Goal: Task Accomplishment & Management: Manage account settings

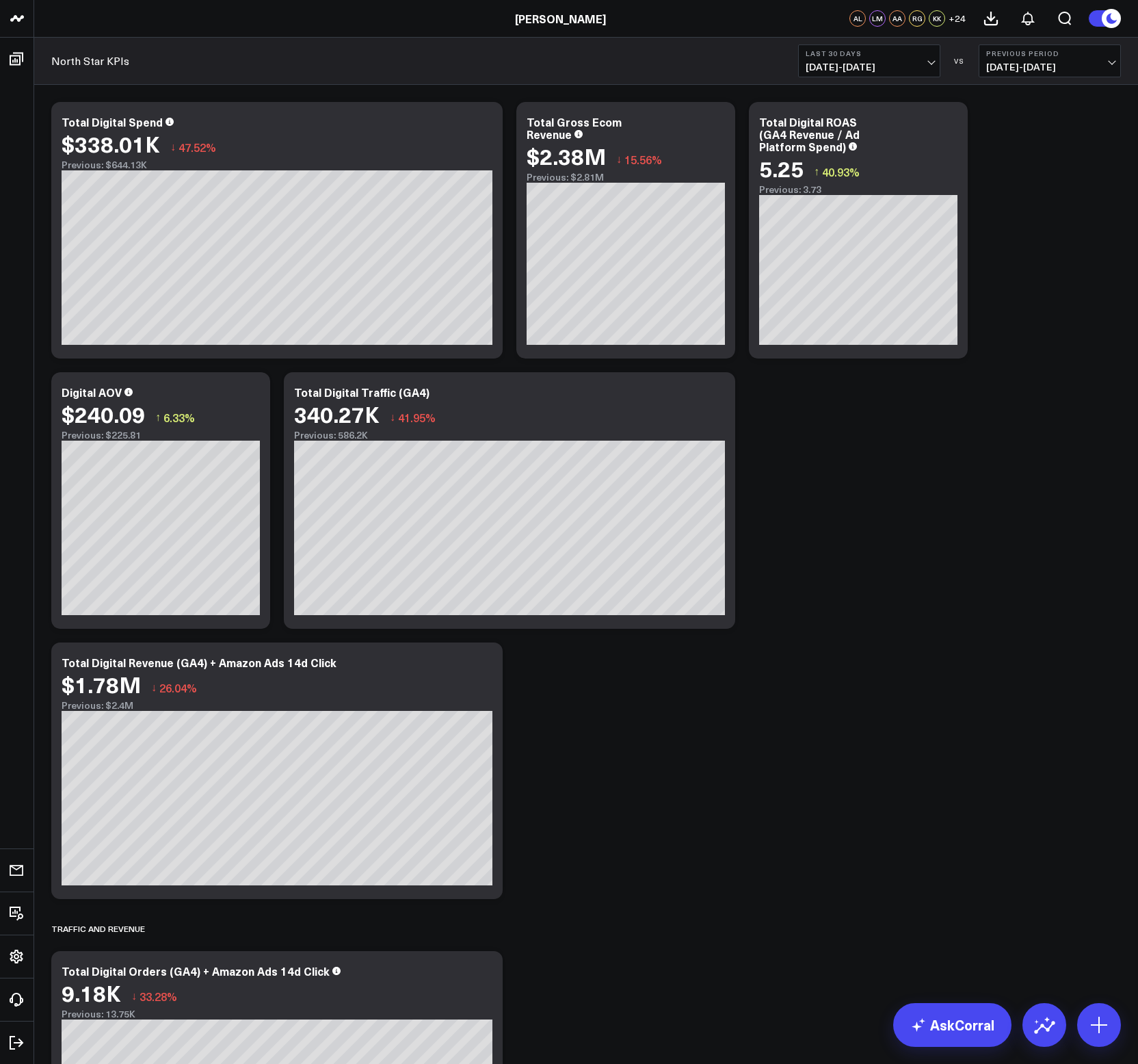
click at [857, 63] on span "[DATE] - [DATE]" at bounding box center [869, 67] width 127 height 11
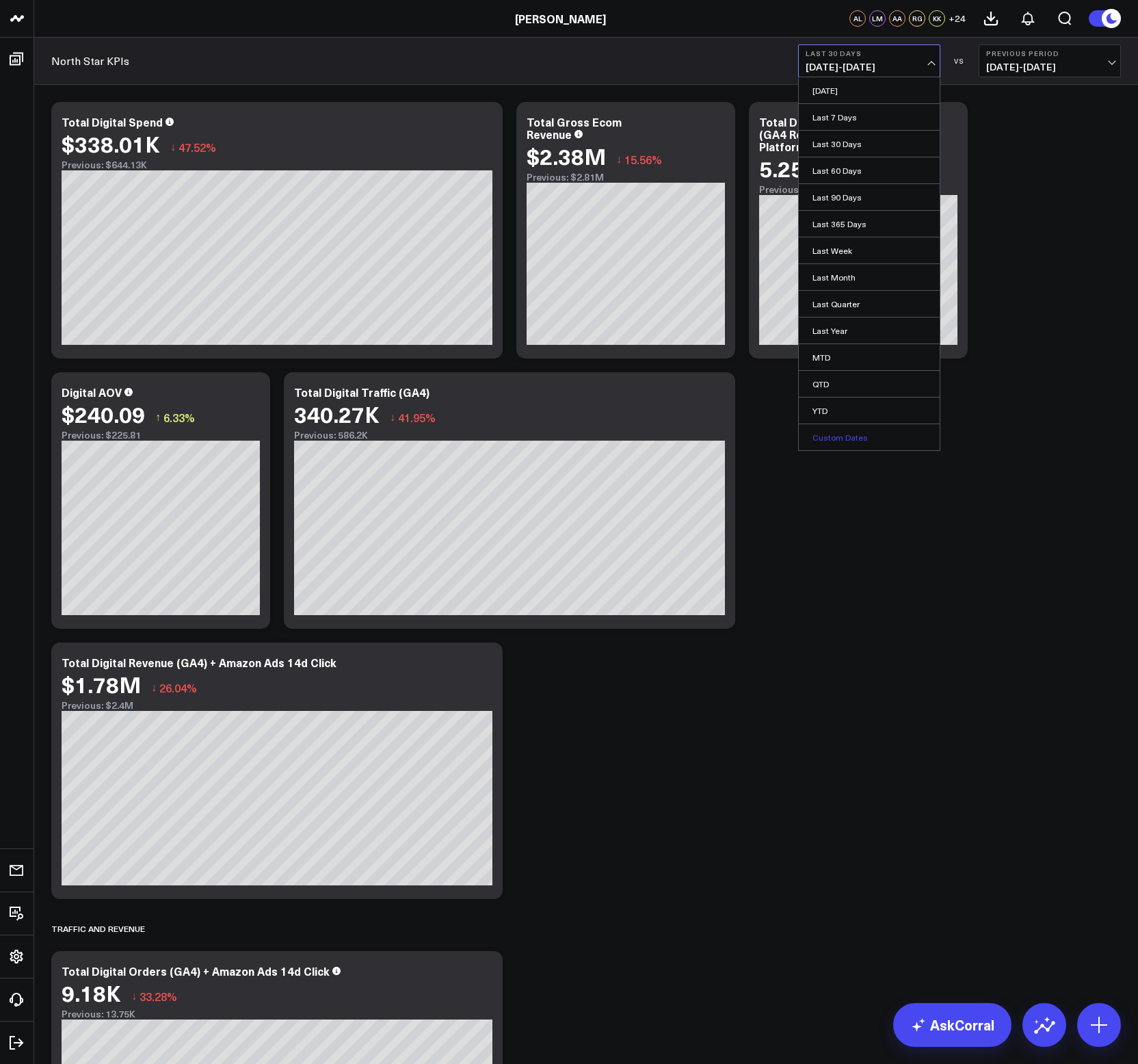
click at [888, 446] on link "Custom Dates" at bounding box center [869, 437] width 141 height 26
select select "8"
select select "2025"
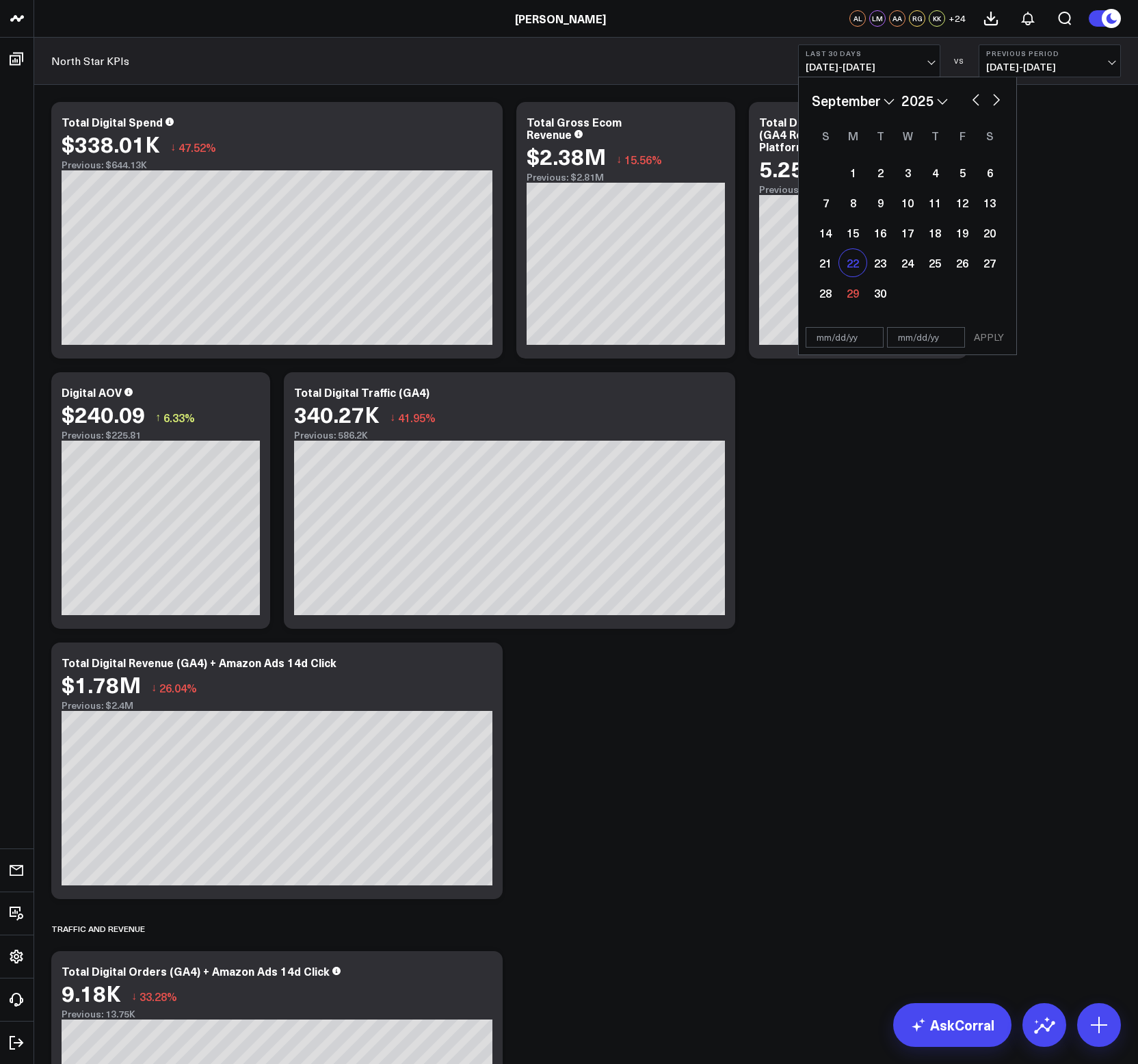
click at [855, 265] on div "22" at bounding box center [852, 262] width 27 height 27
type input "[DATE]"
select select "8"
select select "2025"
click at [825, 299] on div "28" at bounding box center [825, 293] width 27 height 27
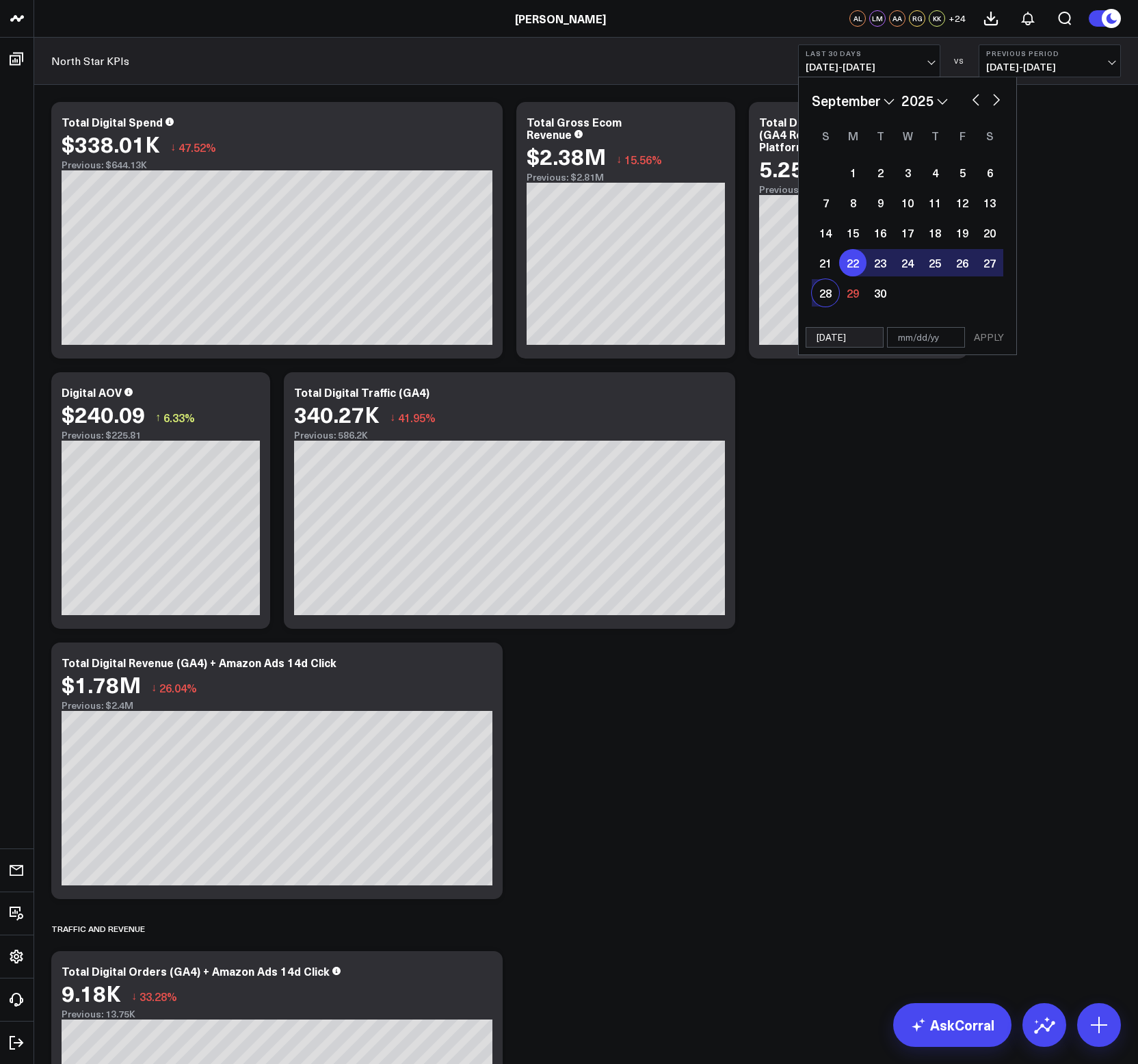
type input "[DATE]"
select select "8"
select select "2025"
click at [1005, 338] on button "APPLY" at bounding box center [989, 337] width 41 height 20
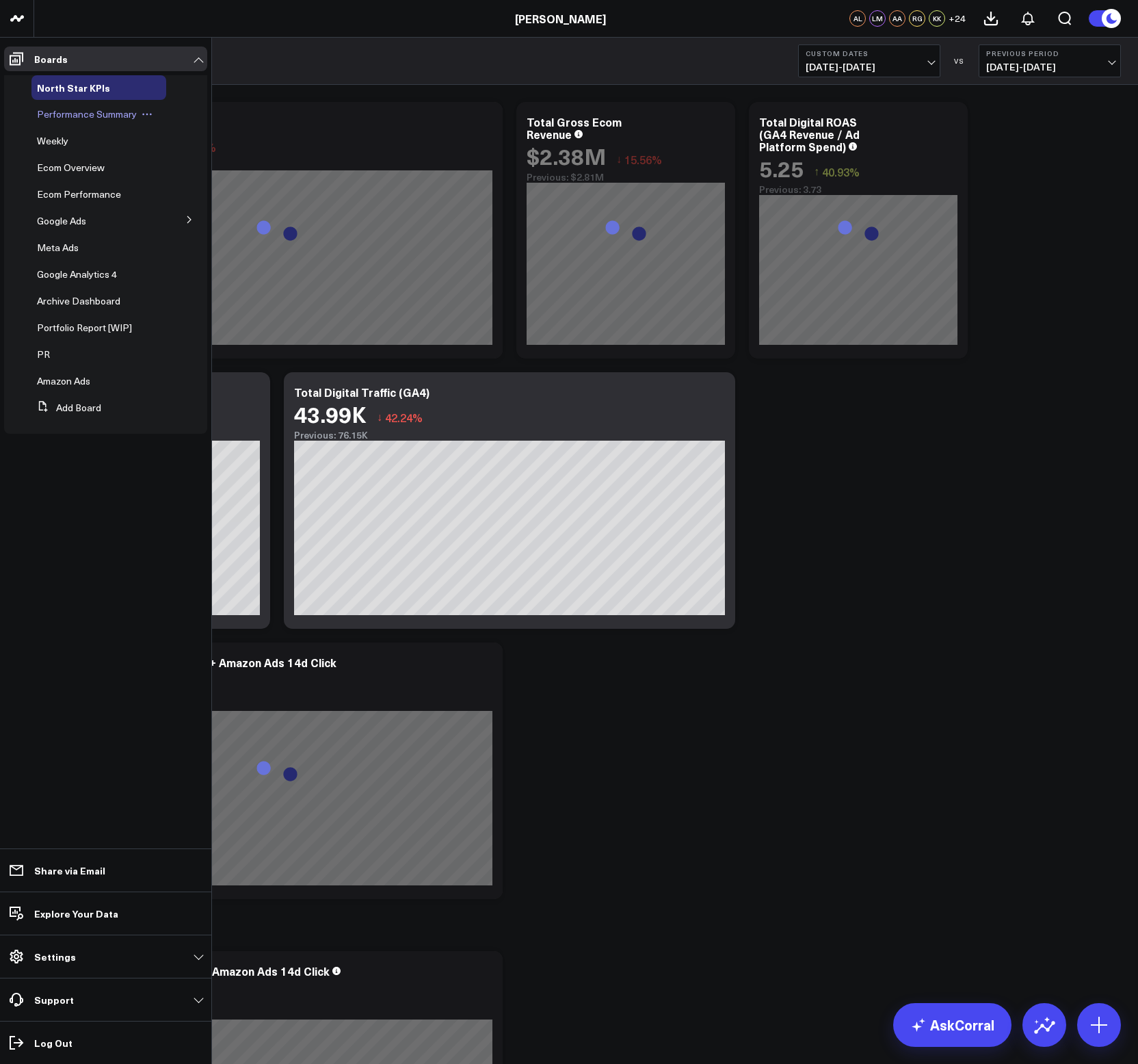
click at [56, 110] on span "Performance Summary" at bounding box center [87, 114] width 100 height 13
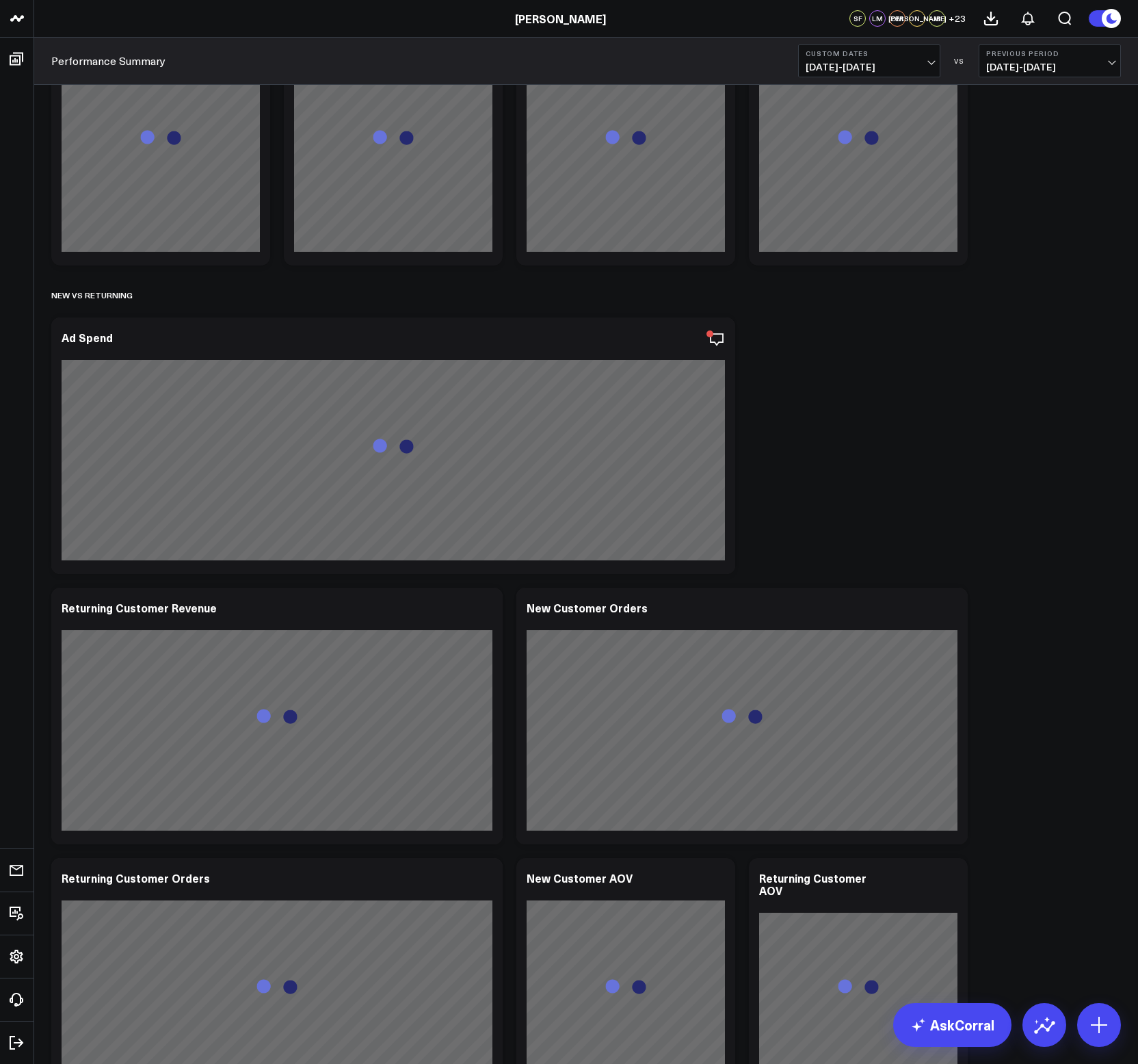
scroll to position [1068, 0]
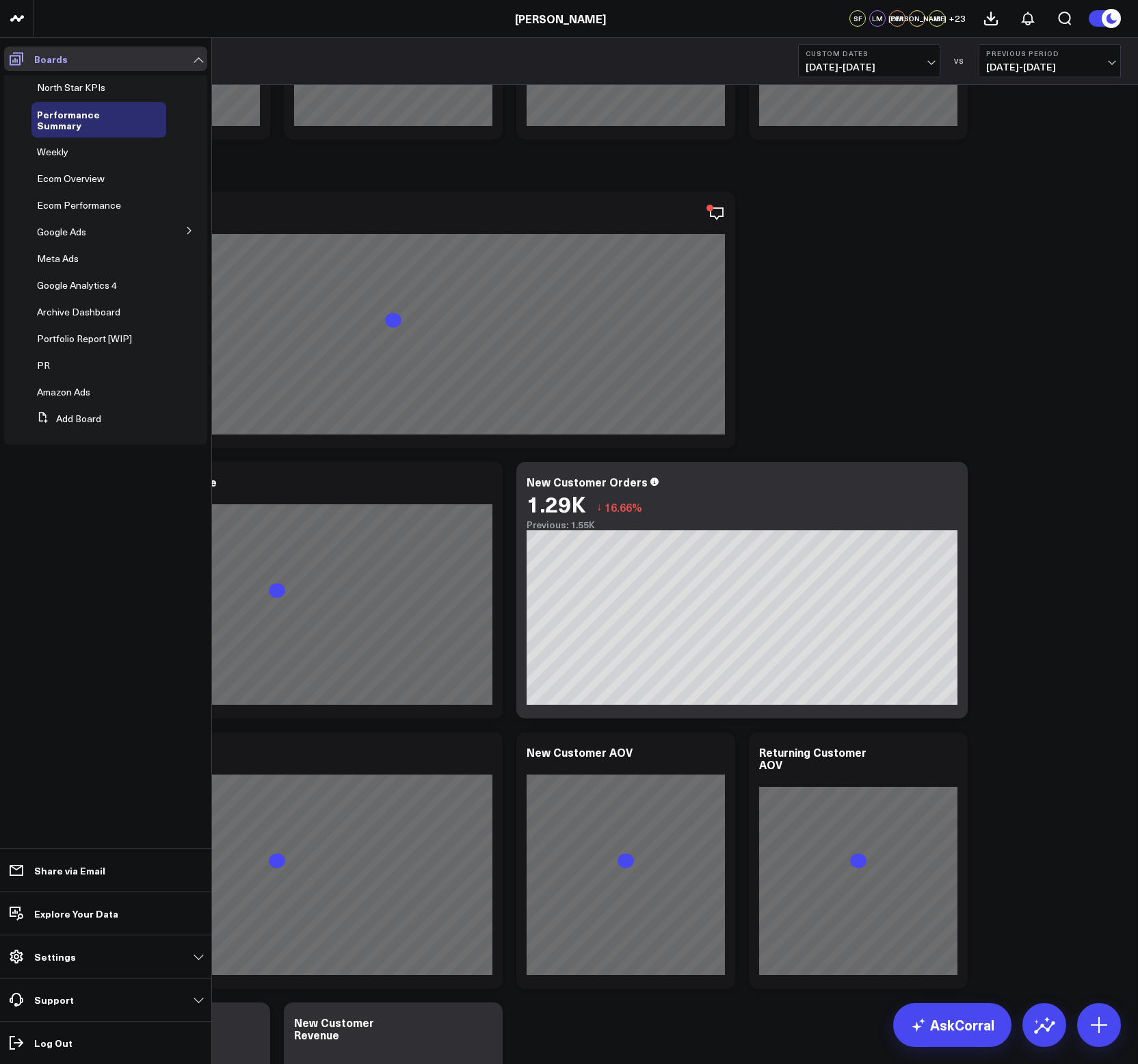
click at [21, 62] on icon at bounding box center [16, 58] width 16 height 16
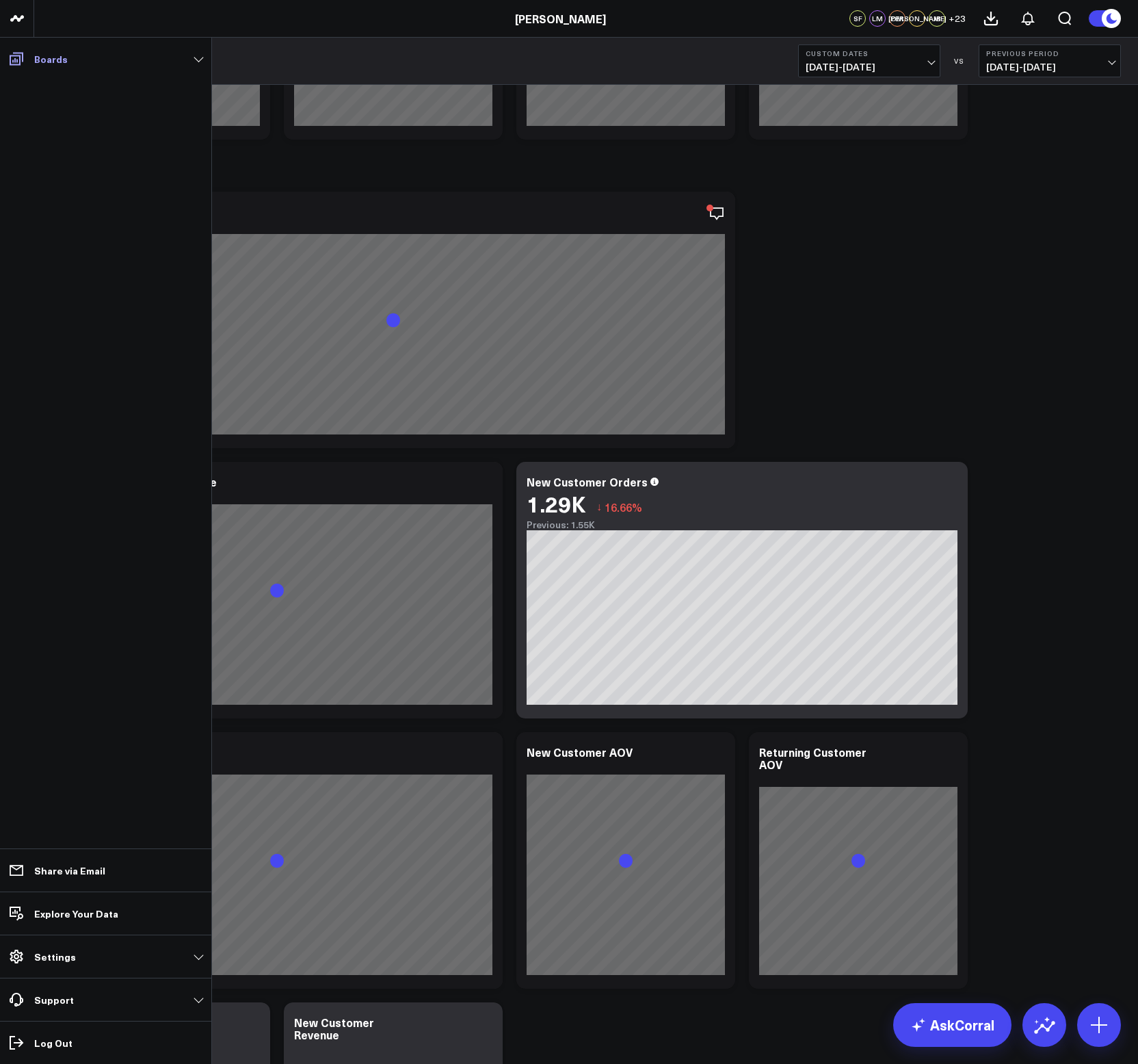
click at [21, 62] on icon at bounding box center [16, 58] width 16 height 16
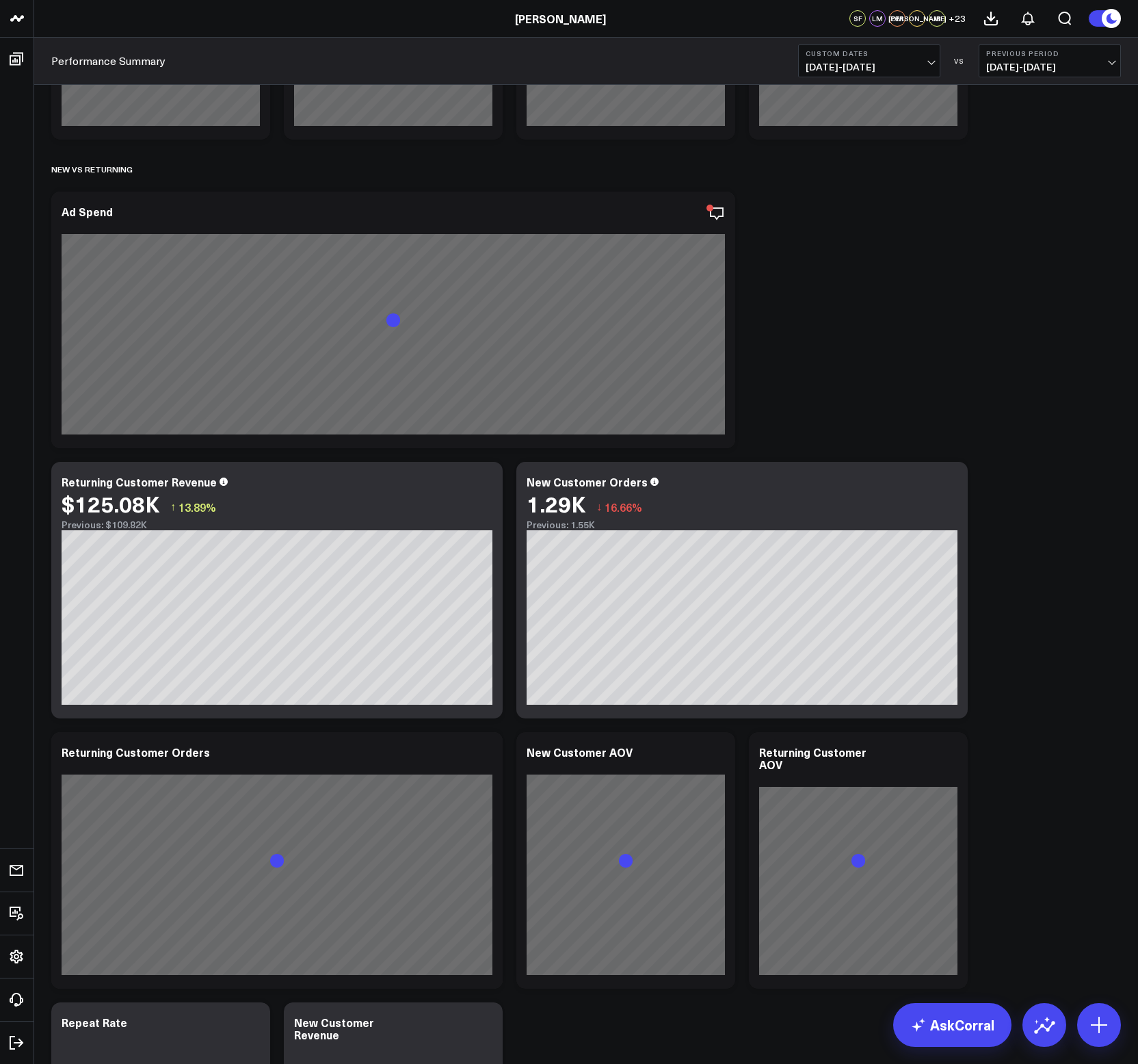
click at [1041, 454] on div "Modify via AI Copy link to widget Ask support Remove Create linked copy North S…" at bounding box center [586, 841] width 1083 height 3628
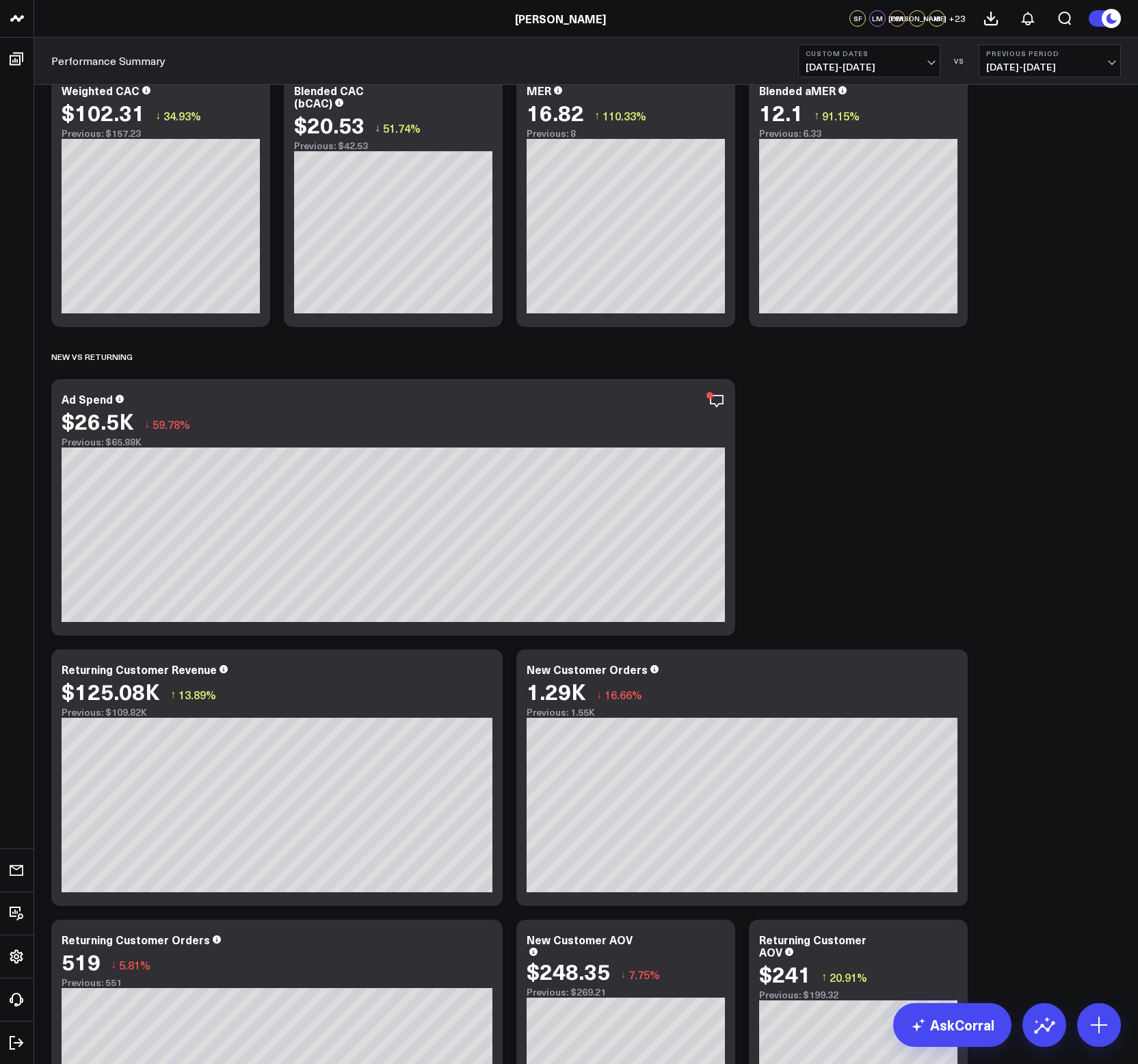
scroll to position [983, 0]
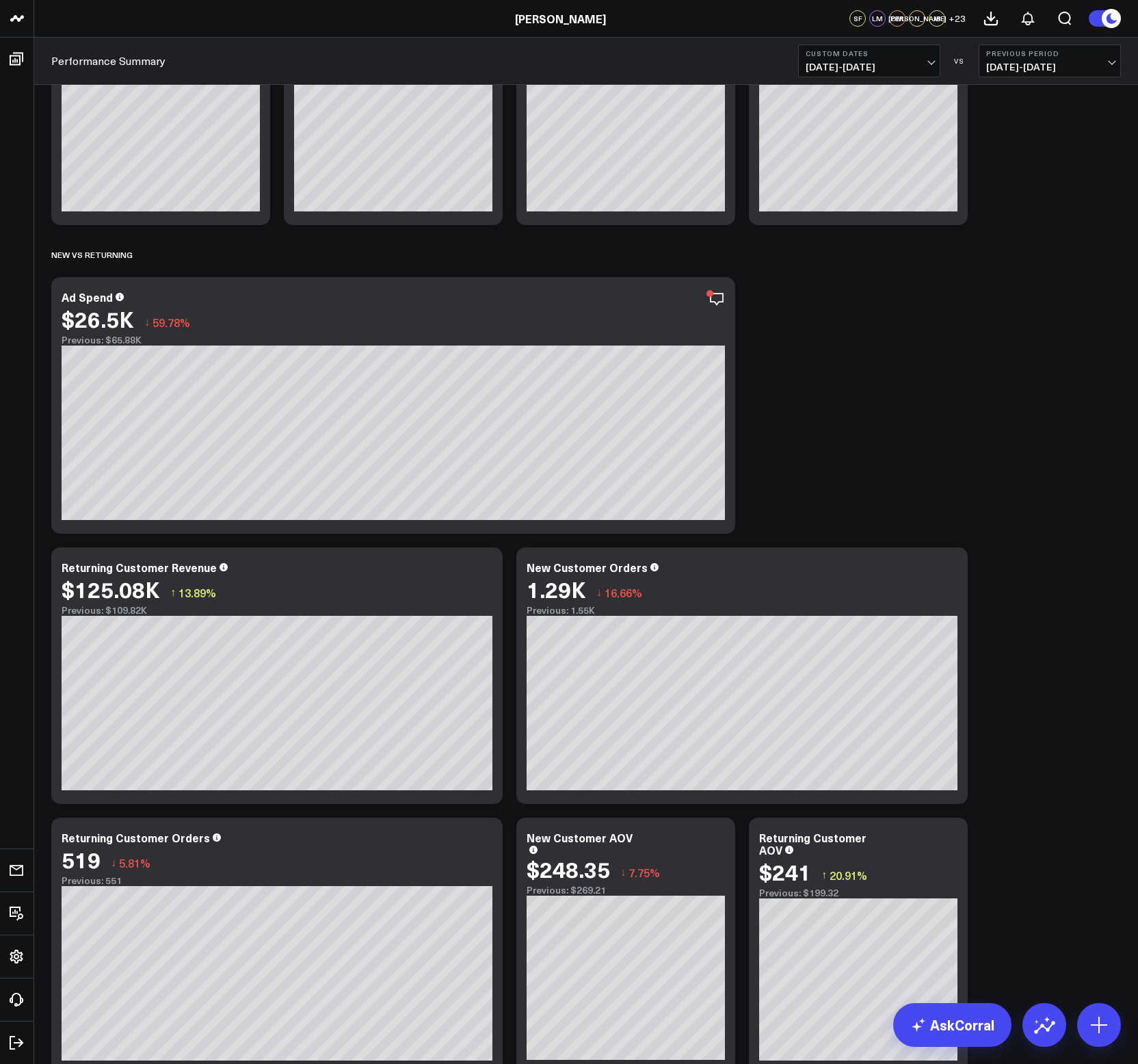
click at [771, 455] on div "Modify via AI Copy link to widget Ask support Remove Create linked copy North S…" at bounding box center [586, 926] width 1083 height 3628
click at [848, 413] on div "Modify via AI Copy link to widget Ask support Remove Create linked copy North S…" at bounding box center [586, 926] width 1083 height 3628
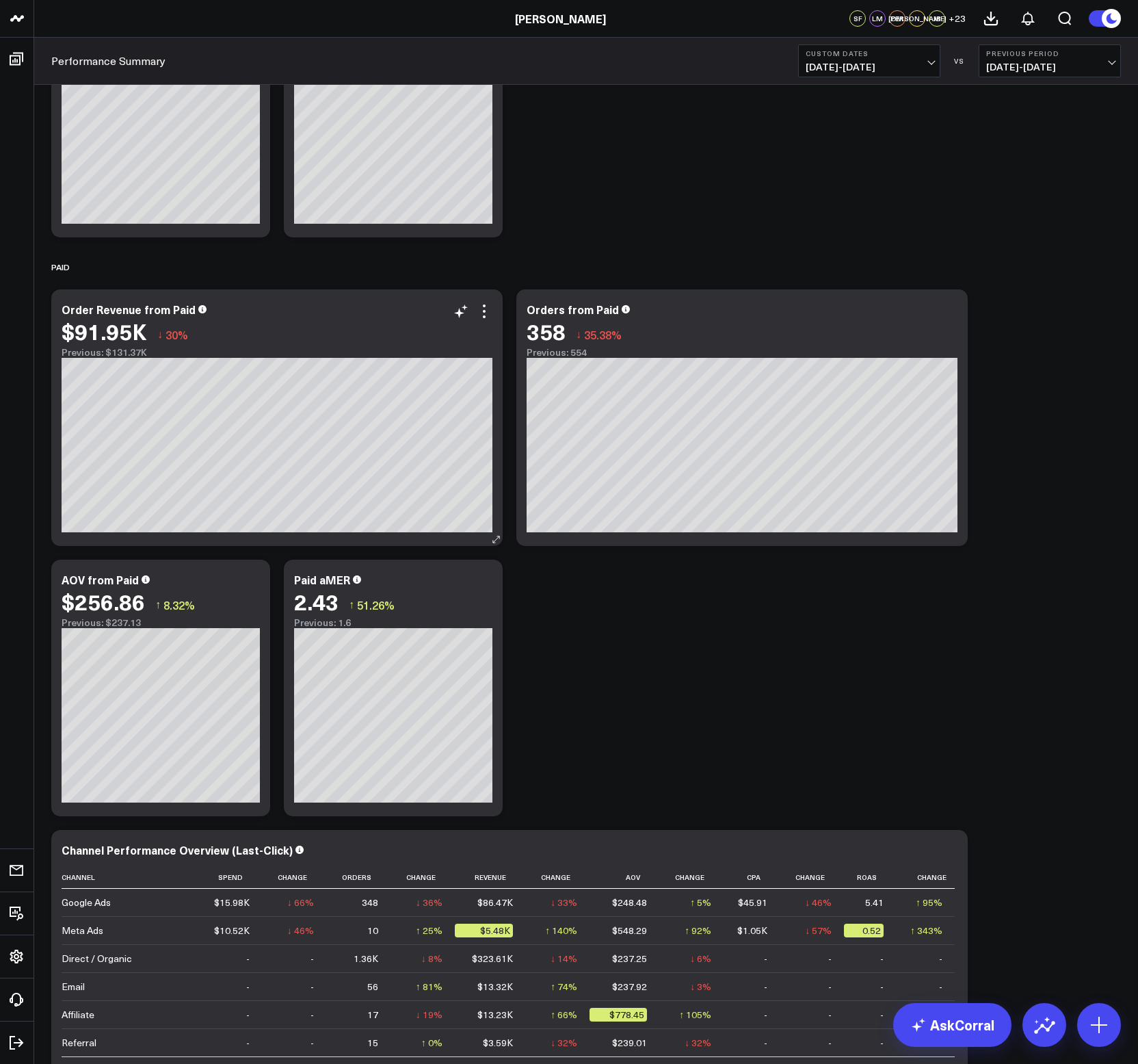
scroll to position [2120, 0]
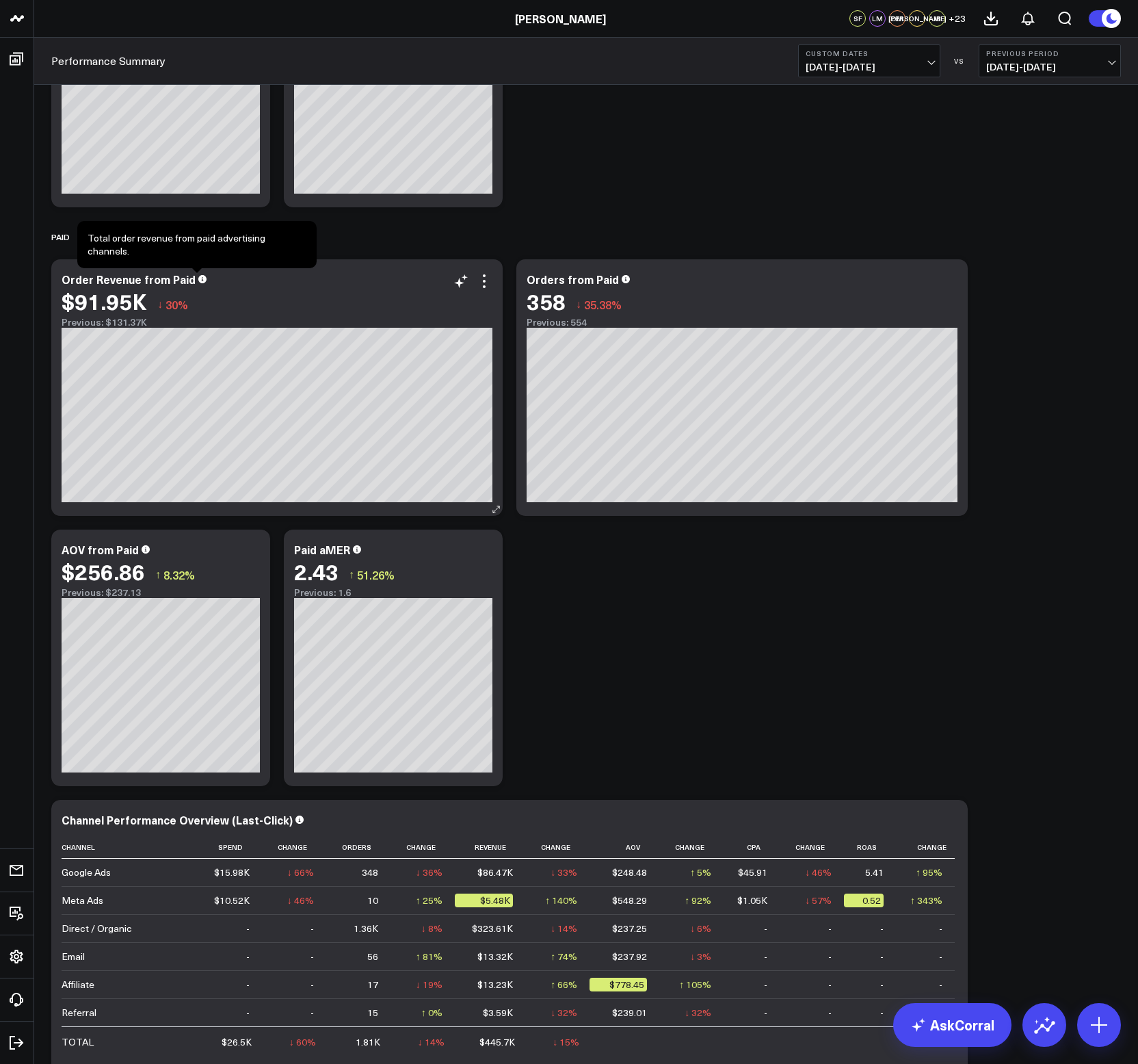
click at [199, 279] on icon at bounding box center [203, 279] width 8 height 8
click at [478, 285] on icon at bounding box center [483, 281] width 16 height 16
click at [486, 280] on icon at bounding box center [483, 281] width 16 height 16
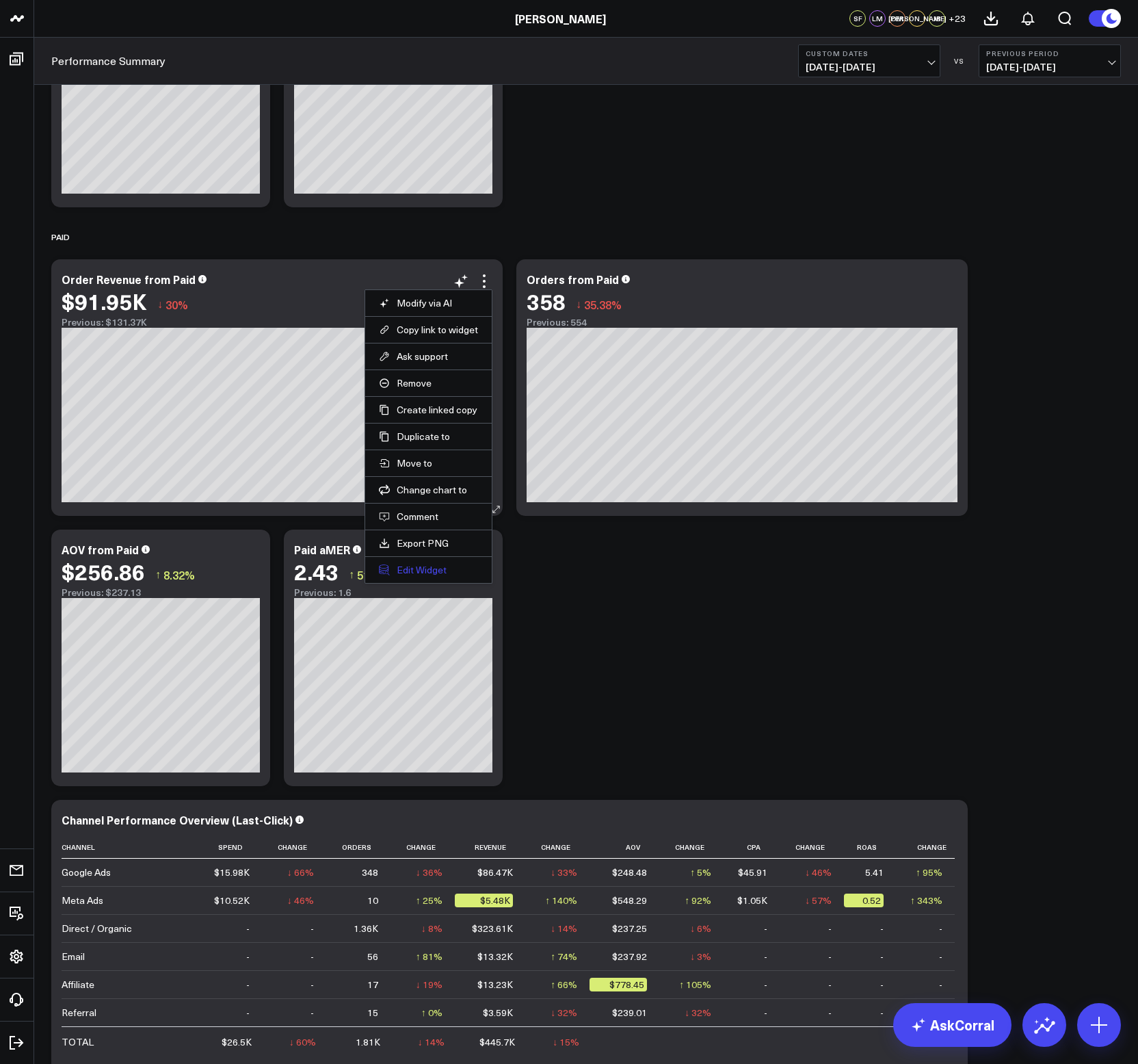
click at [443, 566] on button "Edit Widget" at bounding box center [428, 570] width 99 height 13
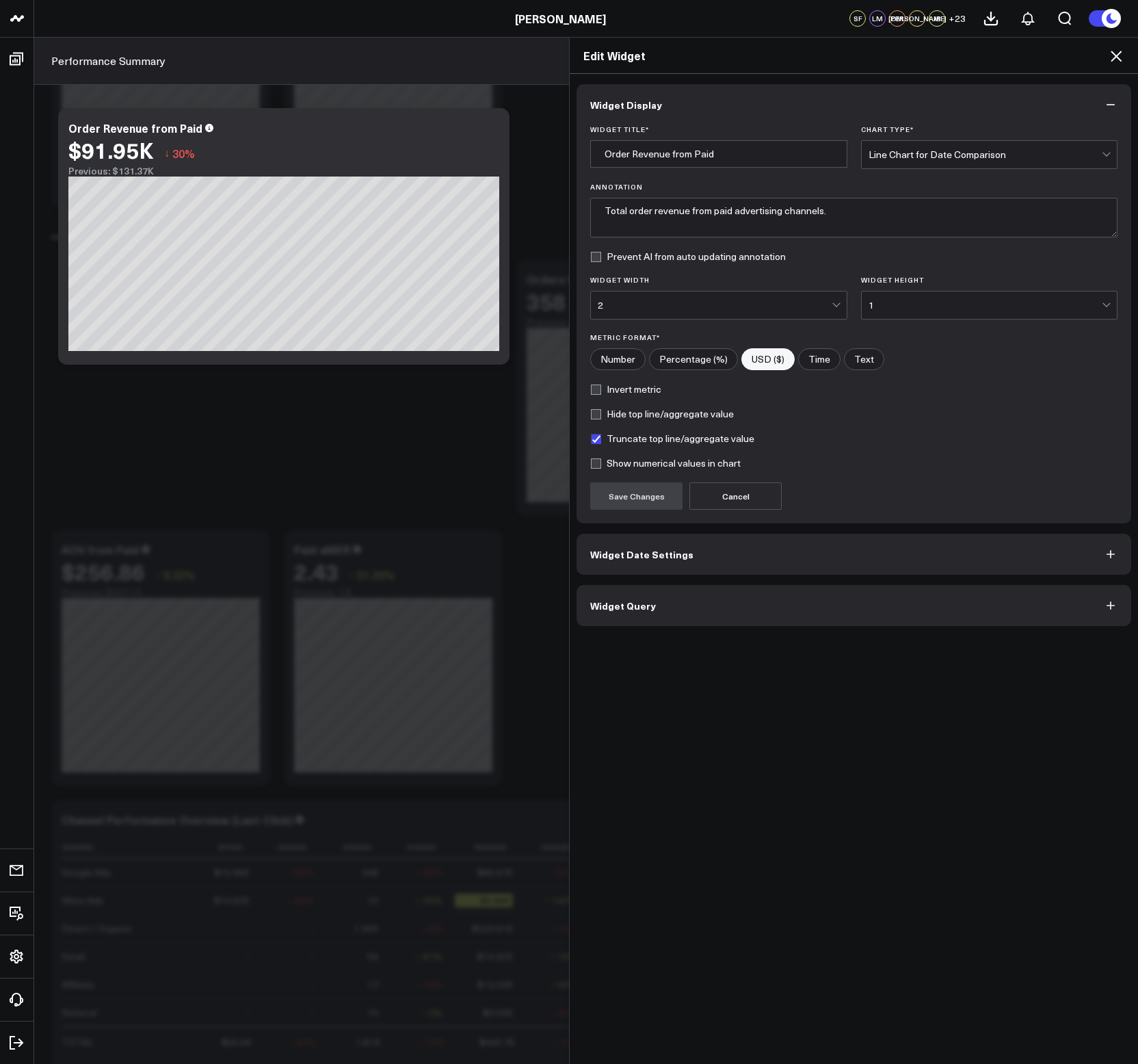
click at [624, 545] on button "Widget Date Settings" at bounding box center [854, 554] width 555 height 41
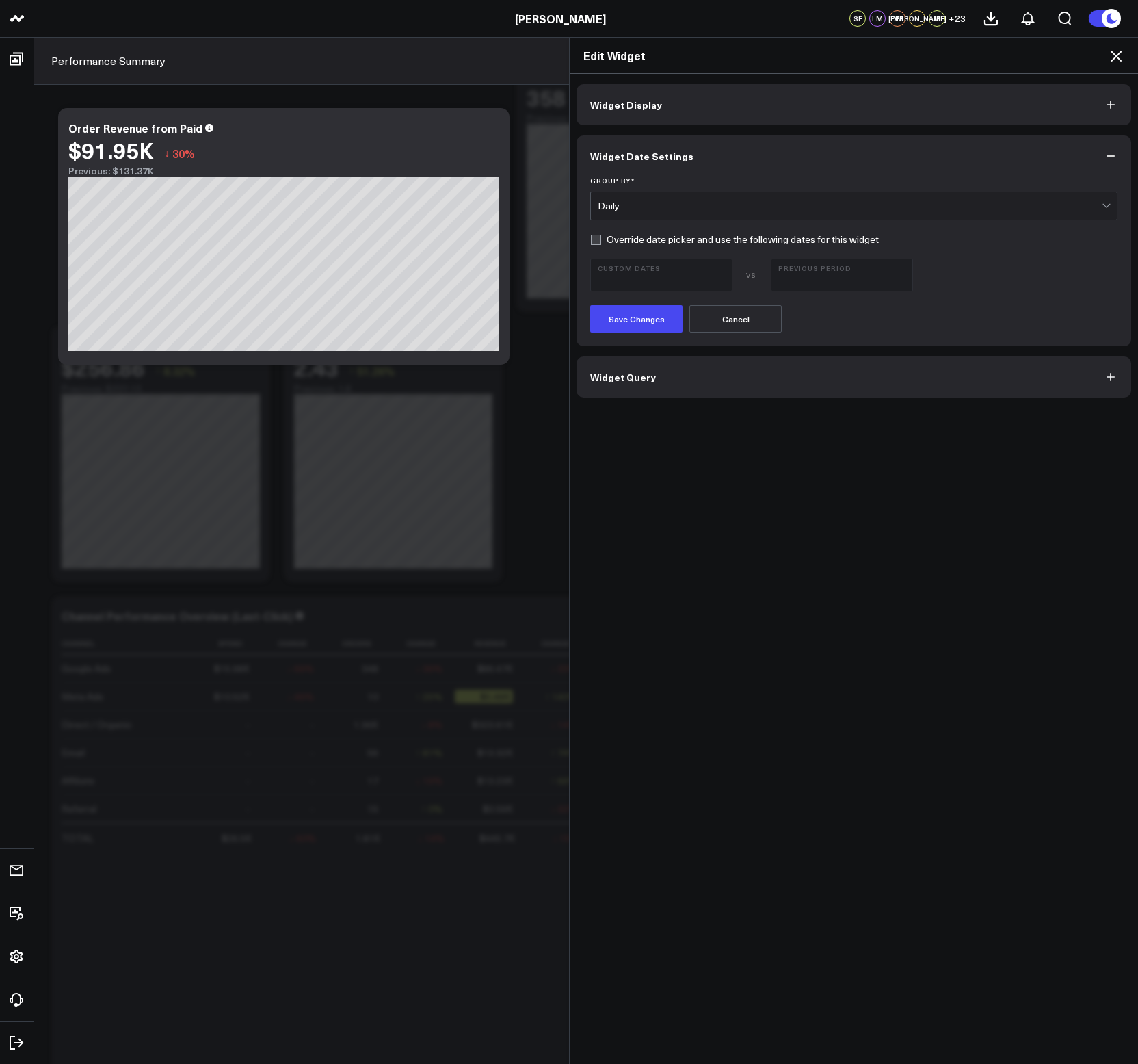
scroll to position [2396, 0]
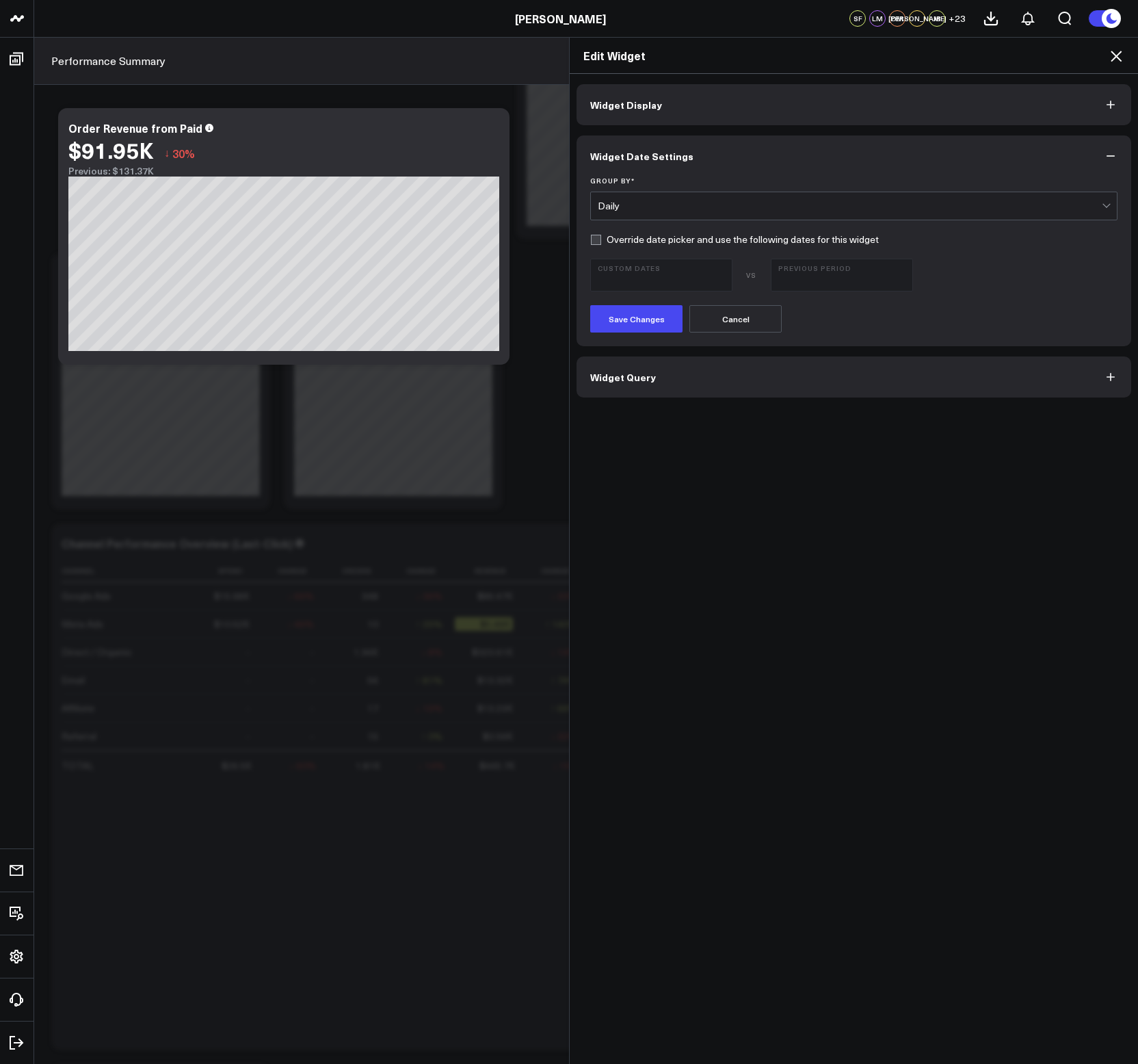
click at [630, 380] on span "Widget Query" at bounding box center [623, 377] width 66 height 11
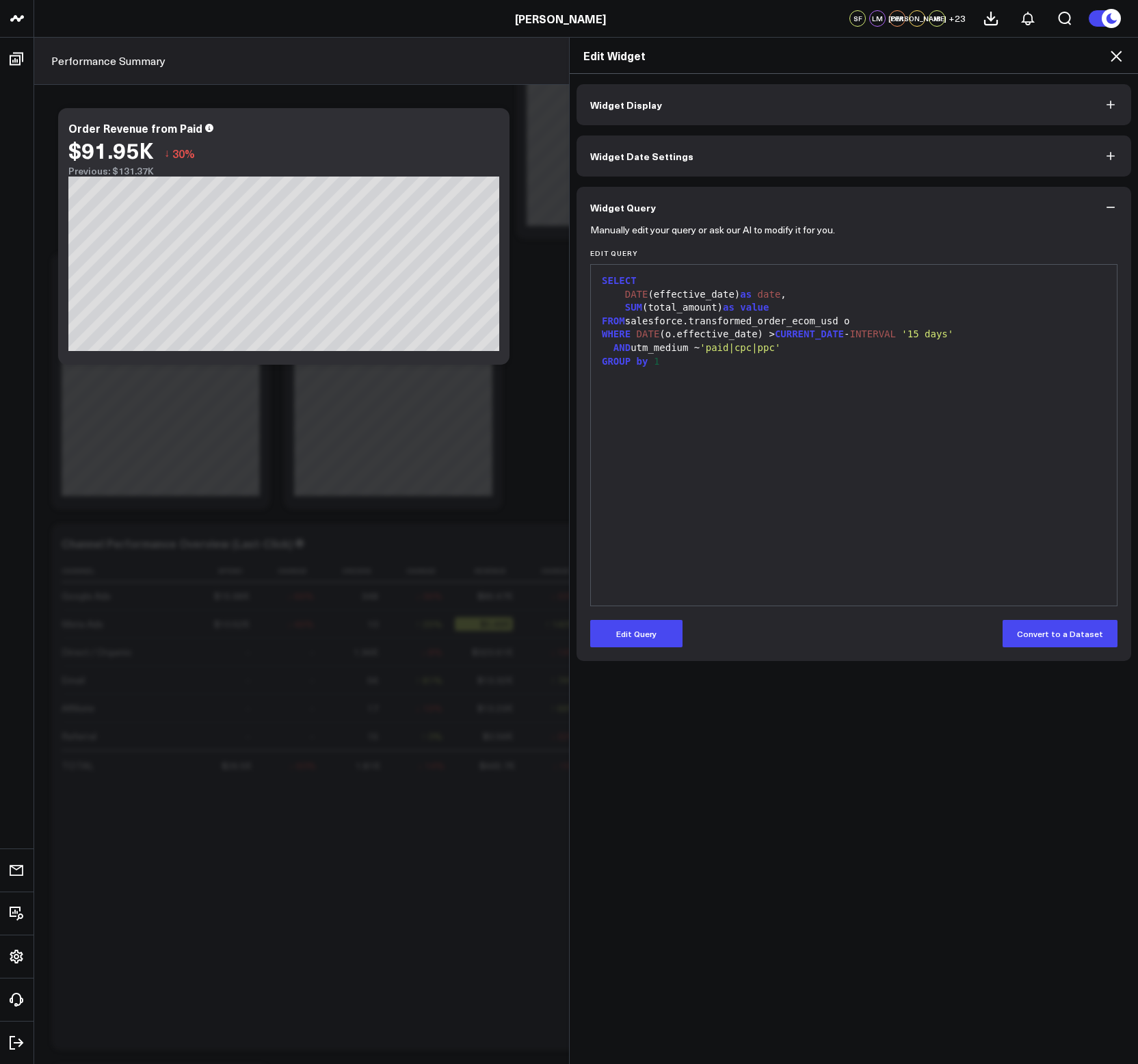
click at [1115, 55] on icon at bounding box center [1116, 56] width 11 height 11
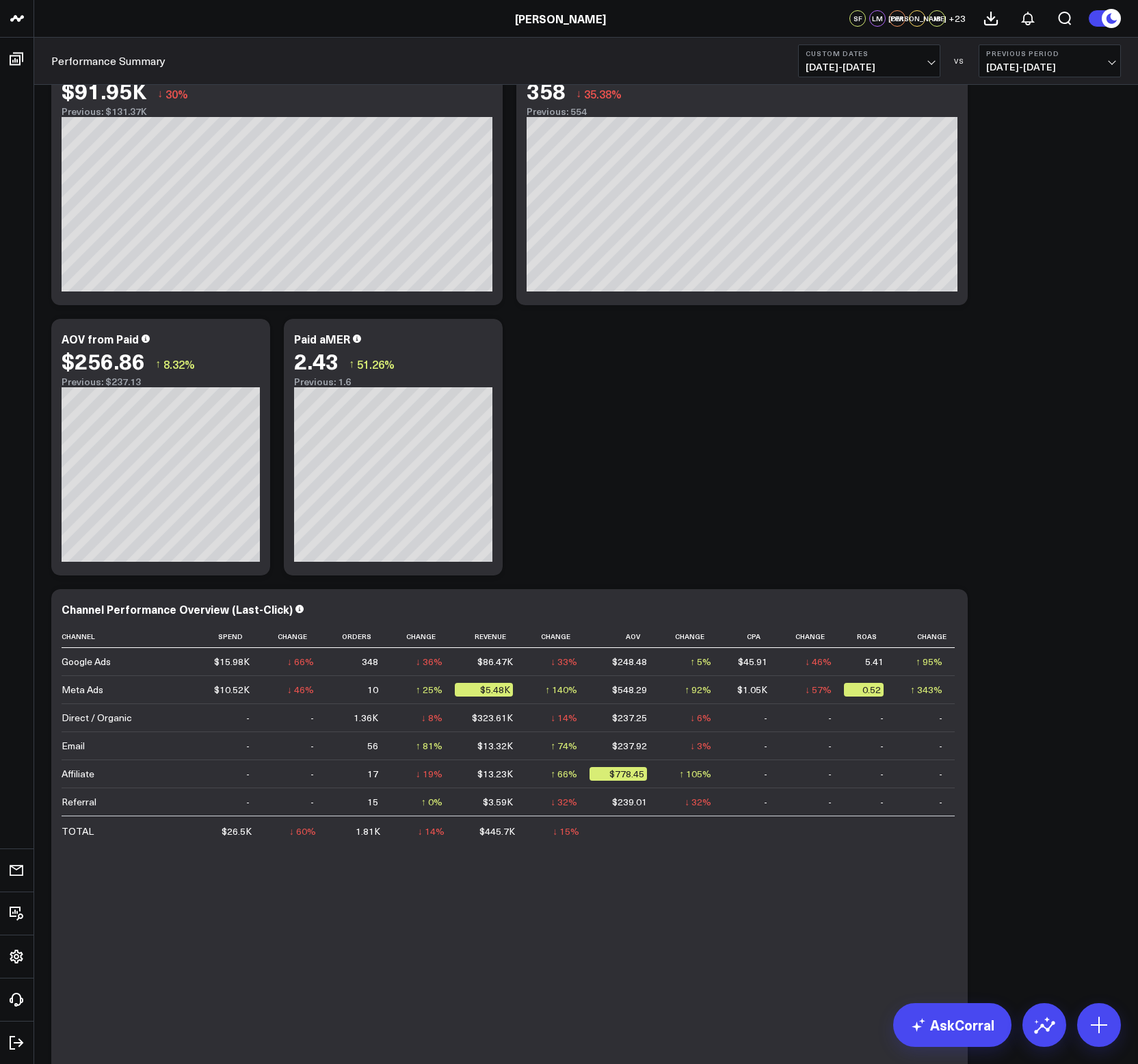
scroll to position [1954, 0]
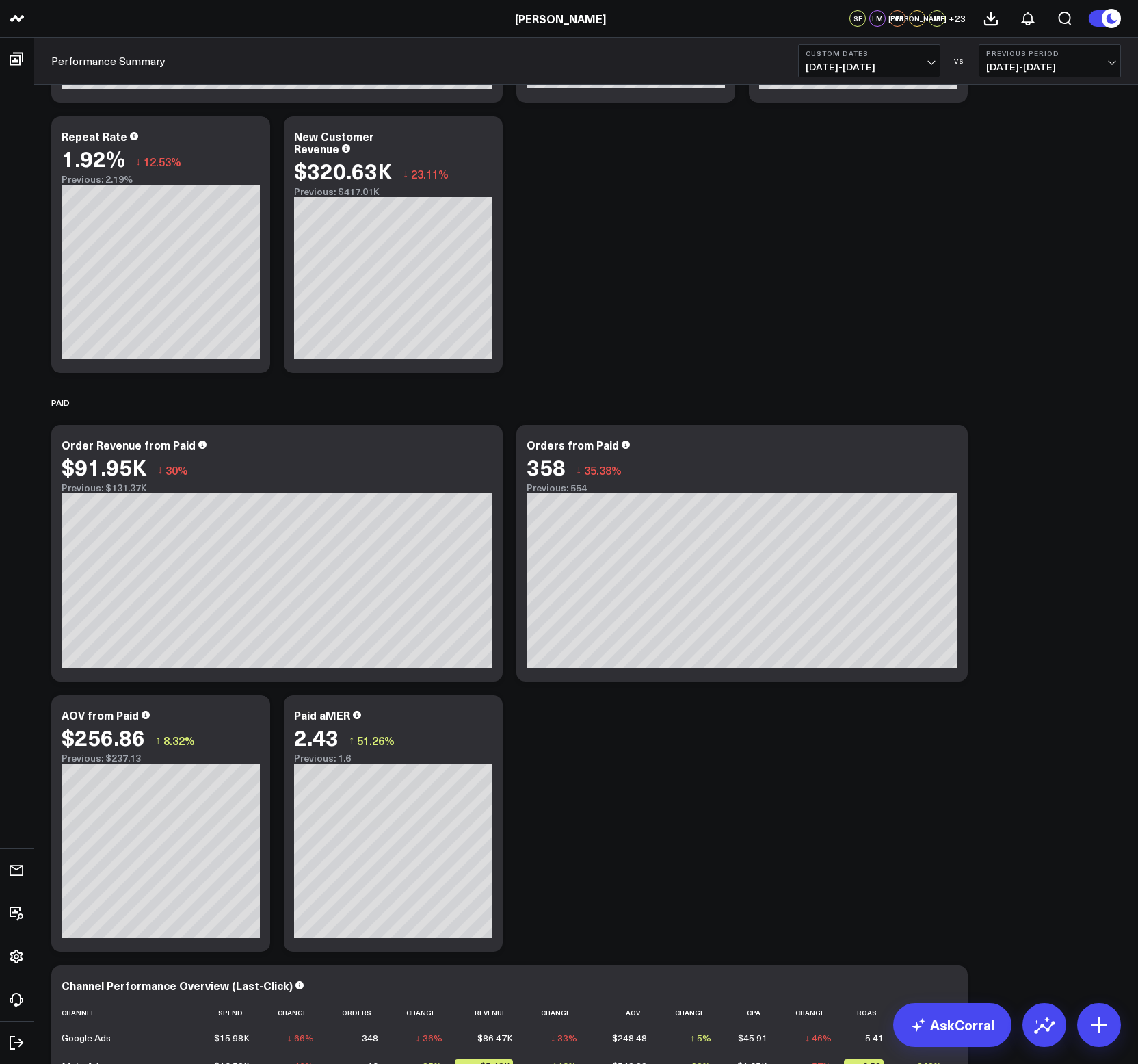
click at [850, 66] on span "[DATE] - [DATE]" at bounding box center [869, 67] width 127 height 11
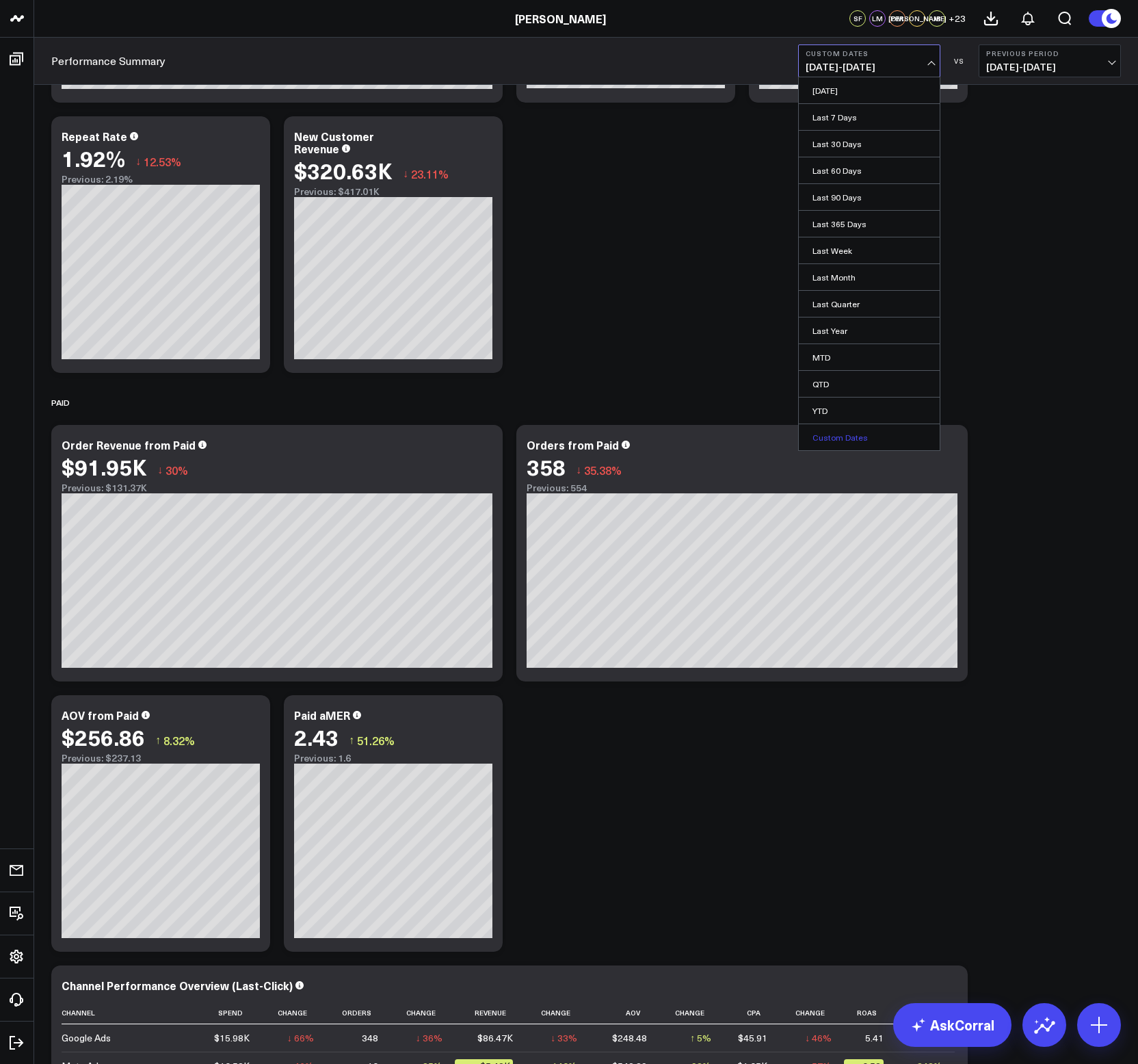
click at [833, 430] on link "Custom Dates" at bounding box center [869, 437] width 141 height 26
select select "8"
select select "2025"
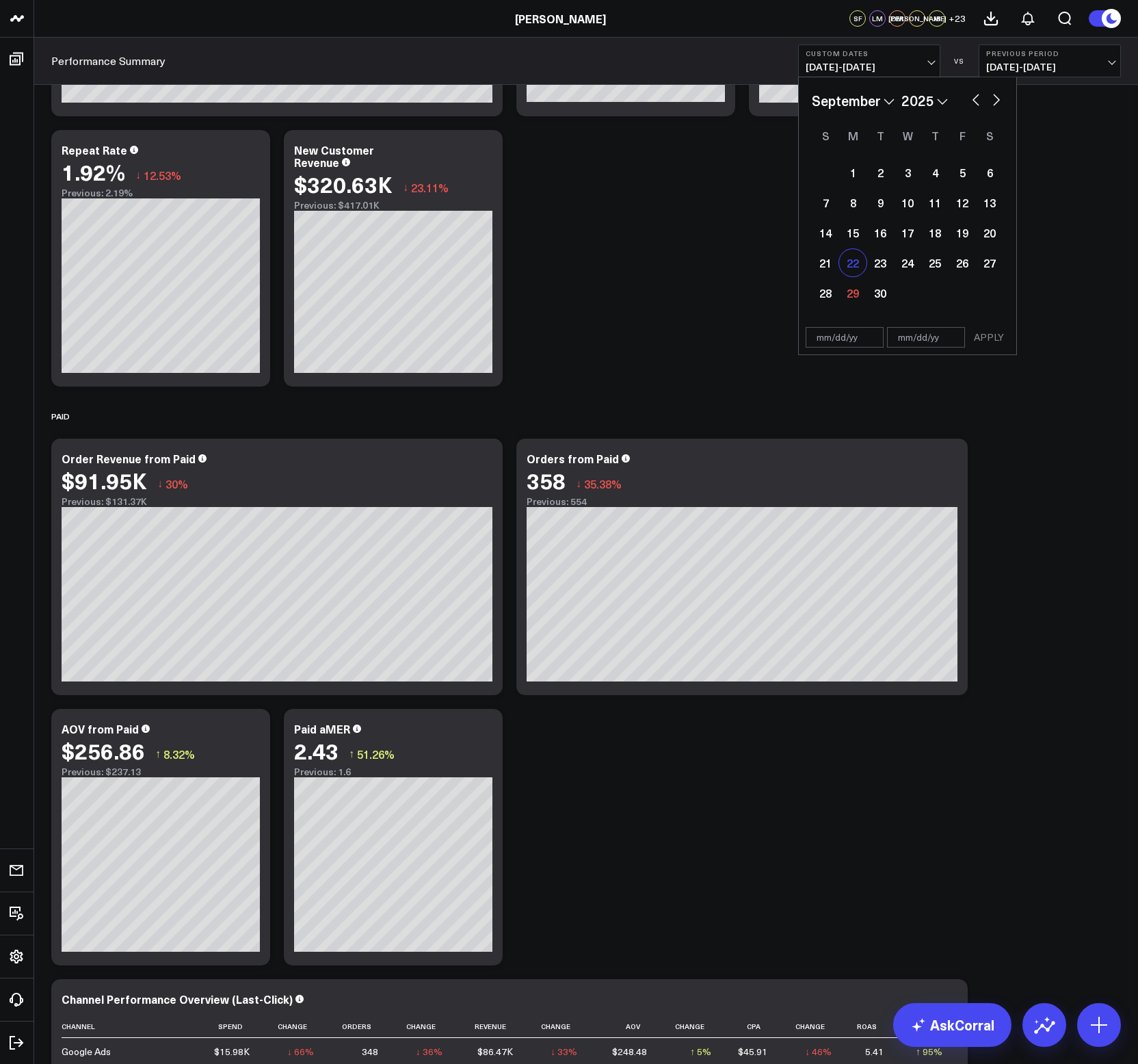
scroll to position [1940, 0]
click at [976, 97] on button "button" at bounding box center [975, 98] width 13 height 16
select select "7"
select select "2025"
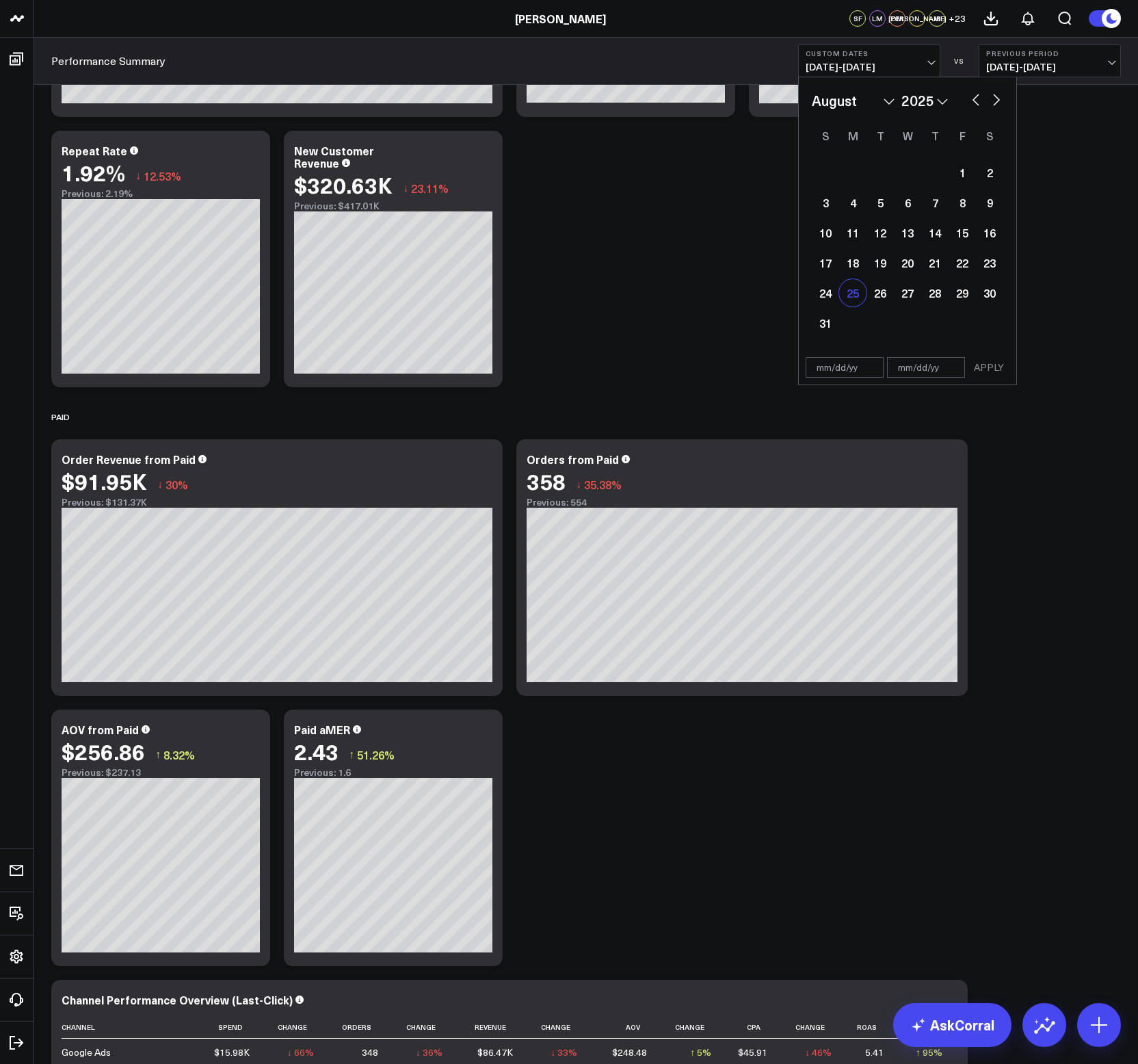
click at [843, 293] on div "25" at bounding box center [852, 293] width 27 height 27
type input "[DATE]"
select select "7"
select select "2025"
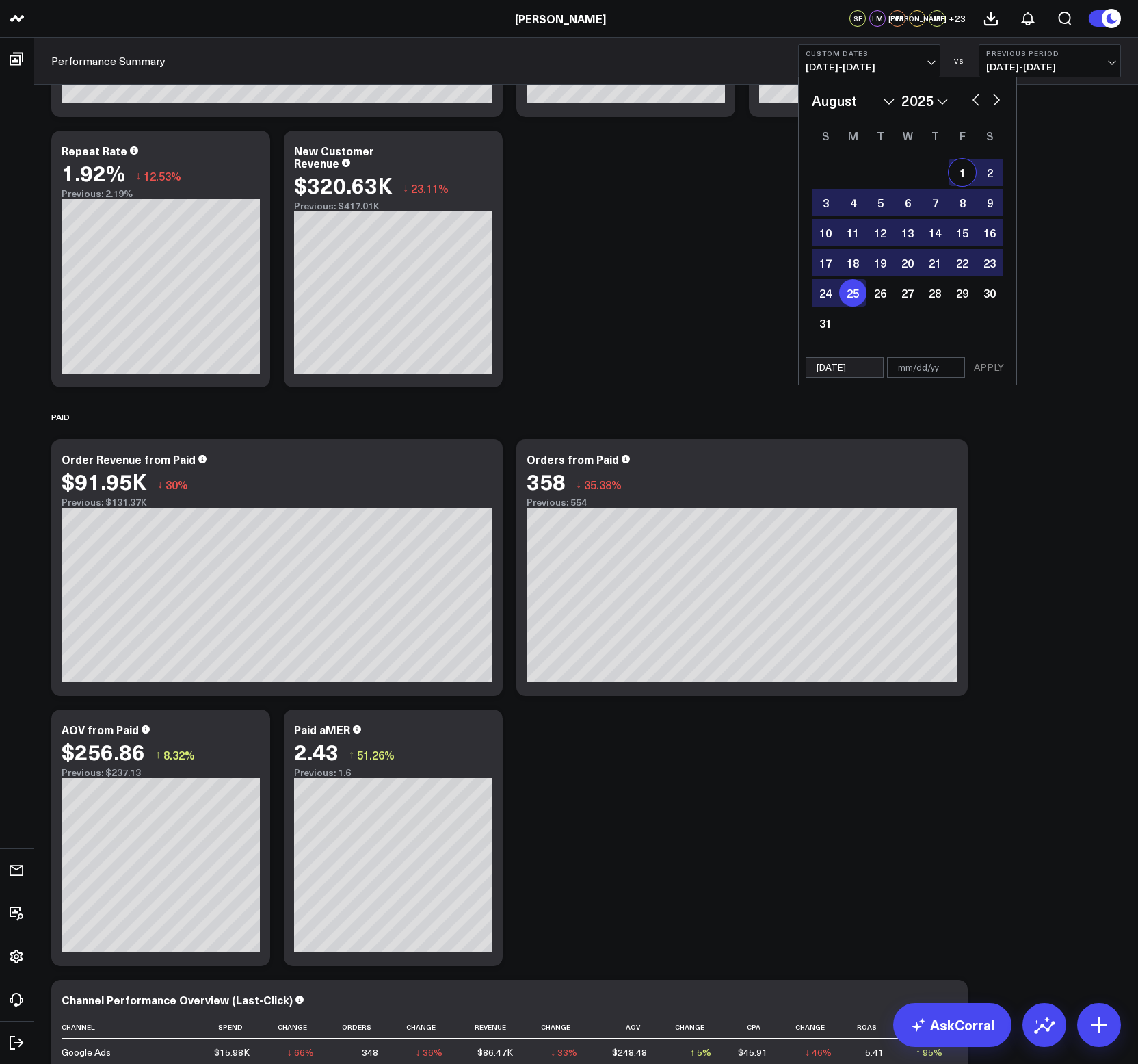
click at [993, 100] on button "button" at bounding box center [996, 98] width 13 height 16
select select "8"
select select "2025"
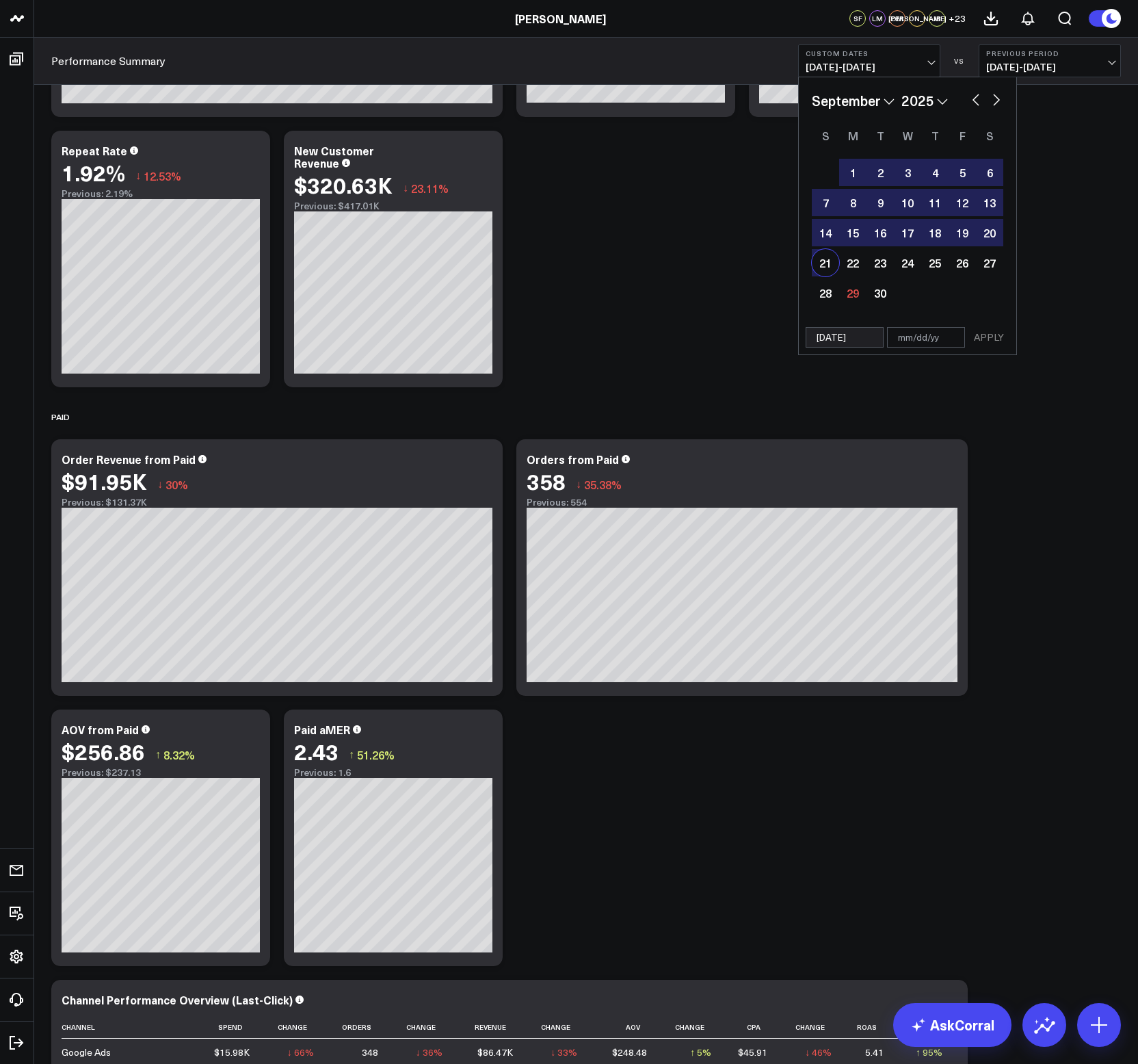
click at [828, 264] on div "21" at bounding box center [825, 262] width 27 height 27
type input "[DATE]"
select select "8"
select select "2025"
click at [981, 339] on button "APPLY" at bounding box center [989, 337] width 41 height 20
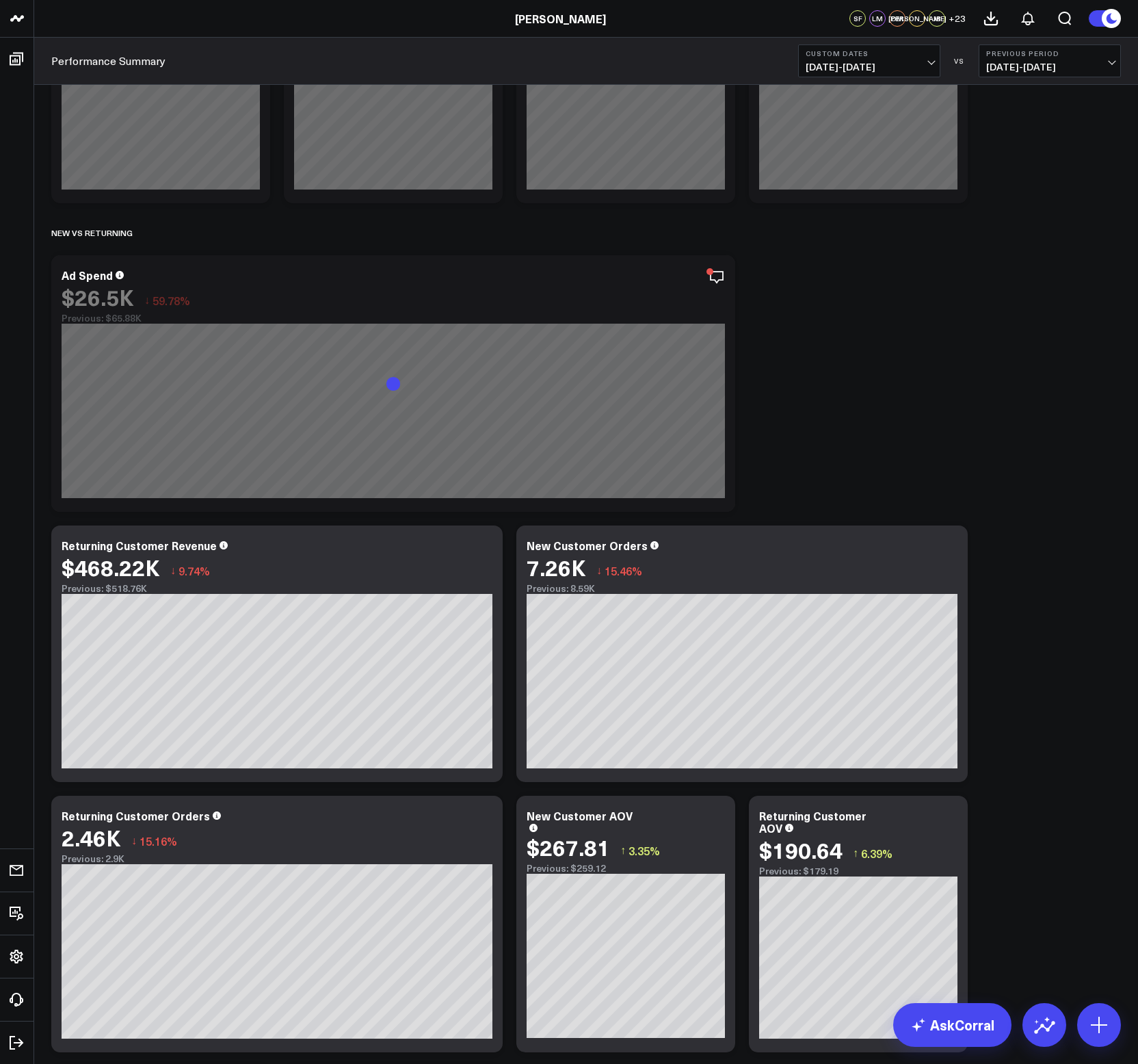
scroll to position [997, 0]
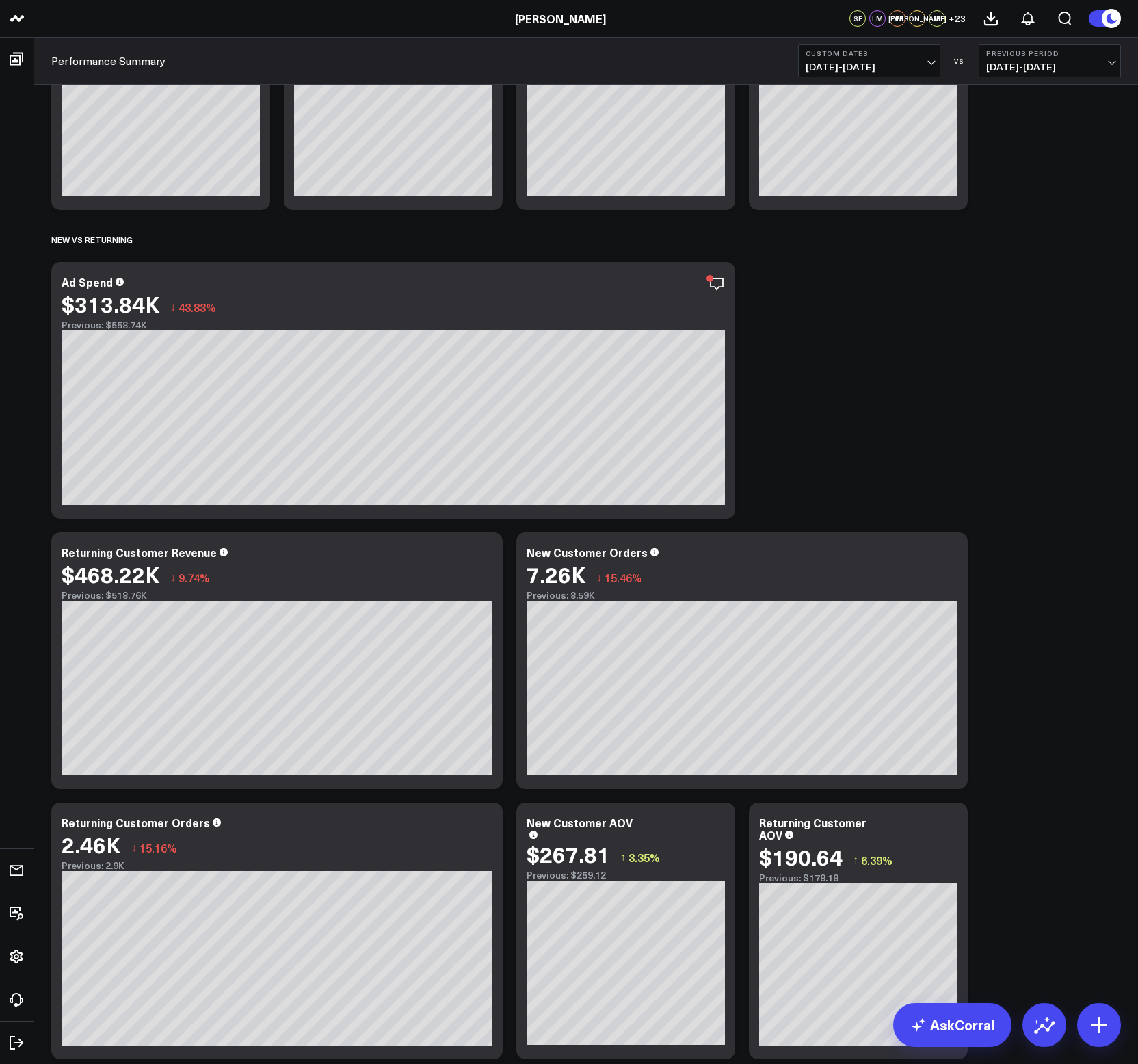
click at [841, 67] on span "[DATE] - [DATE]" at bounding box center [869, 67] width 127 height 11
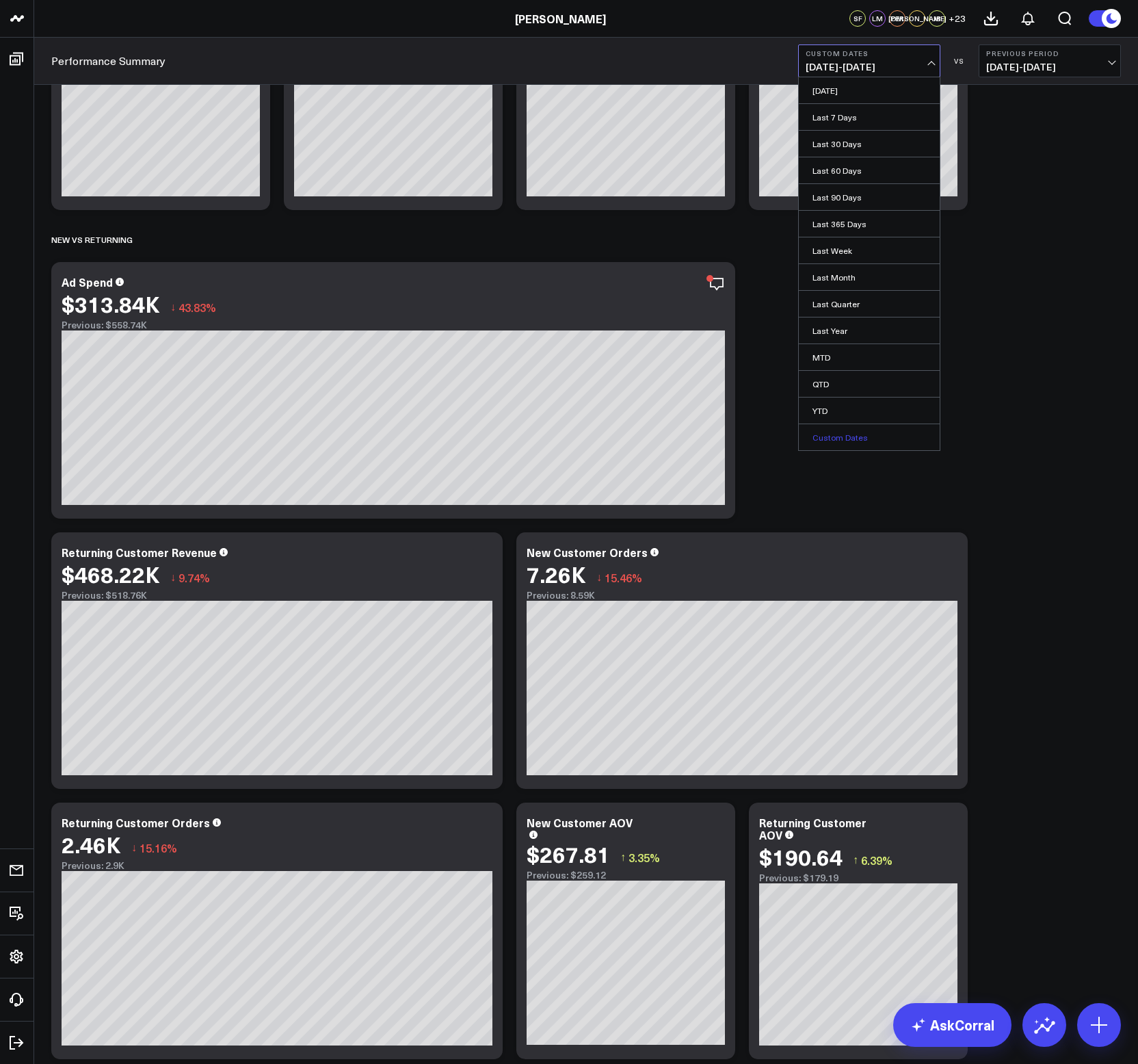
click at [852, 438] on link "Custom Dates" at bounding box center [869, 437] width 141 height 26
select select "8"
select select "2025"
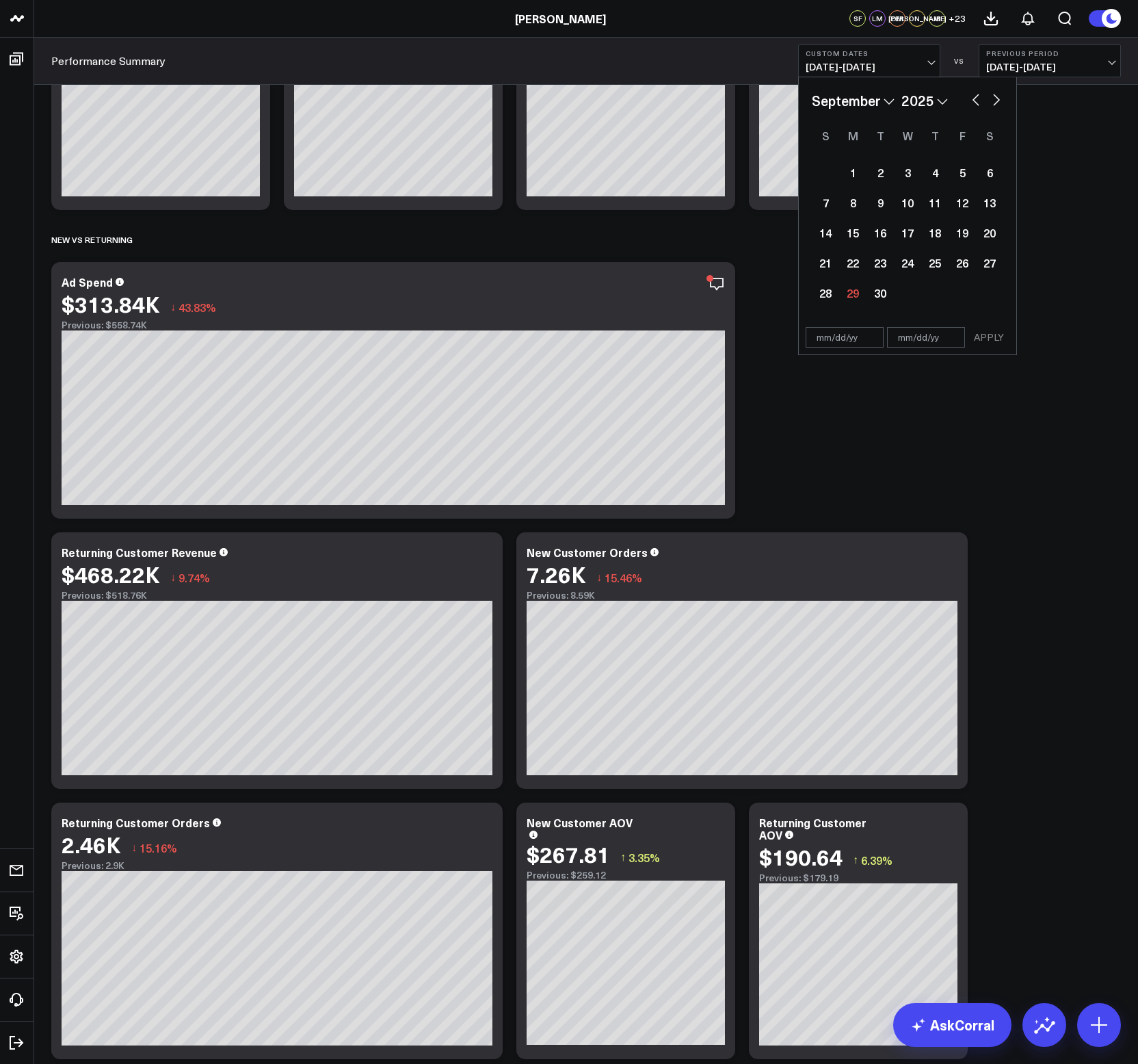
click at [940, 100] on select "2026 2025 2024 2023 2022 2021 2020 2019 2018 2017 2016 2015 2014 2013 2012 2011…" at bounding box center [925, 100] width 46 height 20
select select "8"
select select "2024"
click at [854, 262] on div "23" at bounding box center [852, 262] width 27 height 27
type input "[DATE]"
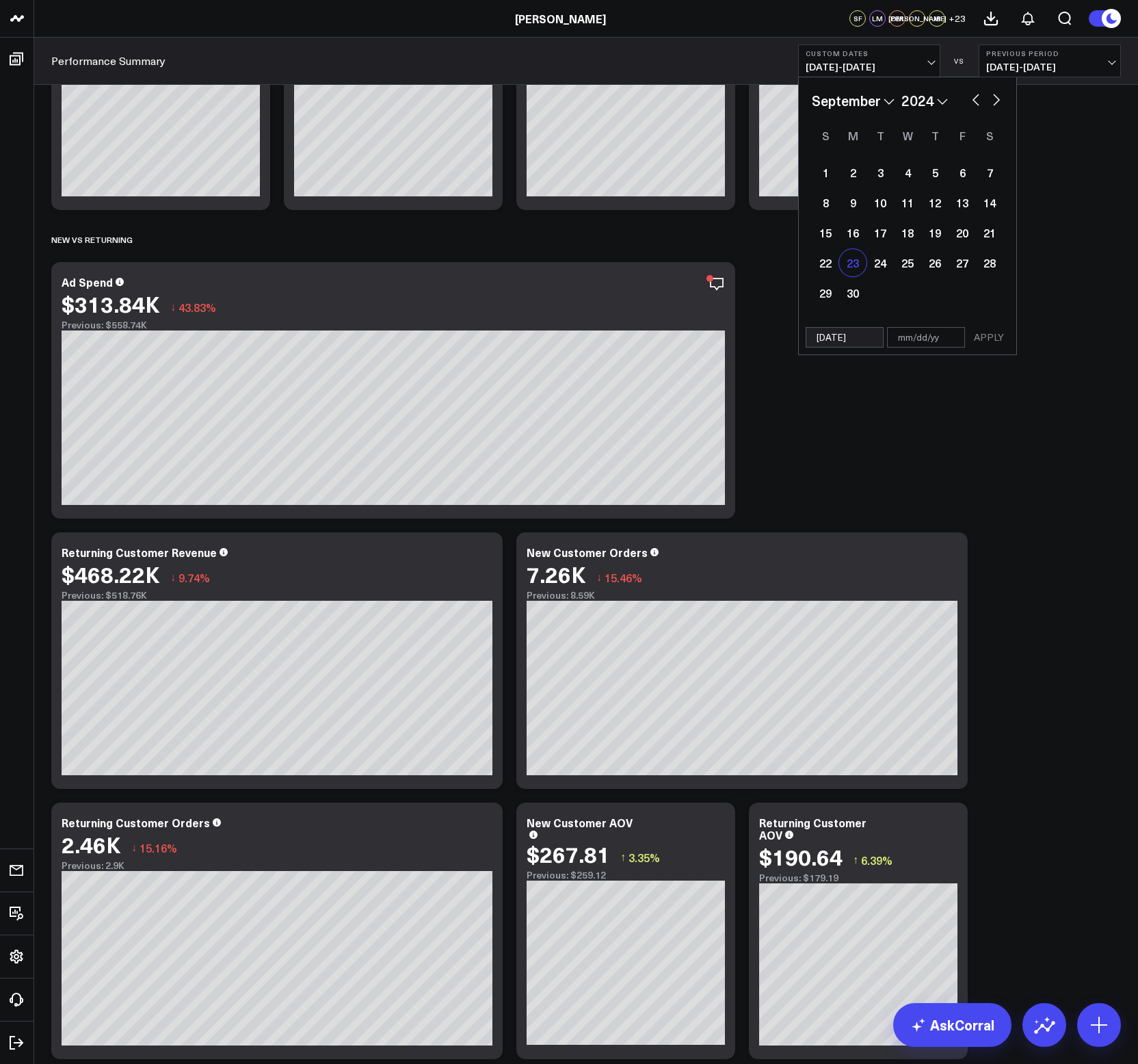
select select "8"
select select "2024"
click at [832, 289] on div "29" at bounding box center [825, 293] width 27 height 27
type input "[DATE]"
select select "8"
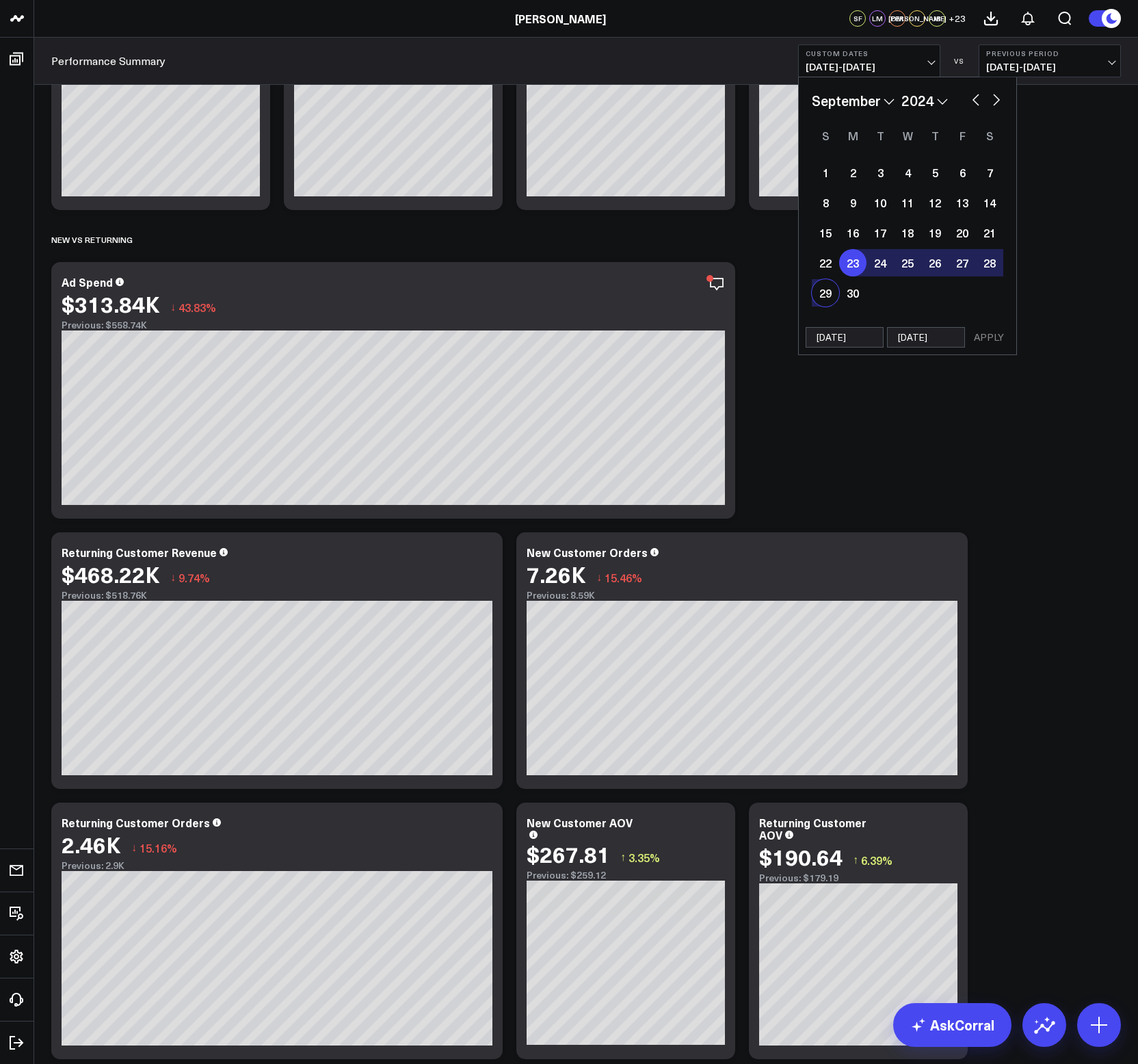
select select "2024"
click at [990, 335] on button "APPLY" at bounding box center [989, 337] width 41 height 20
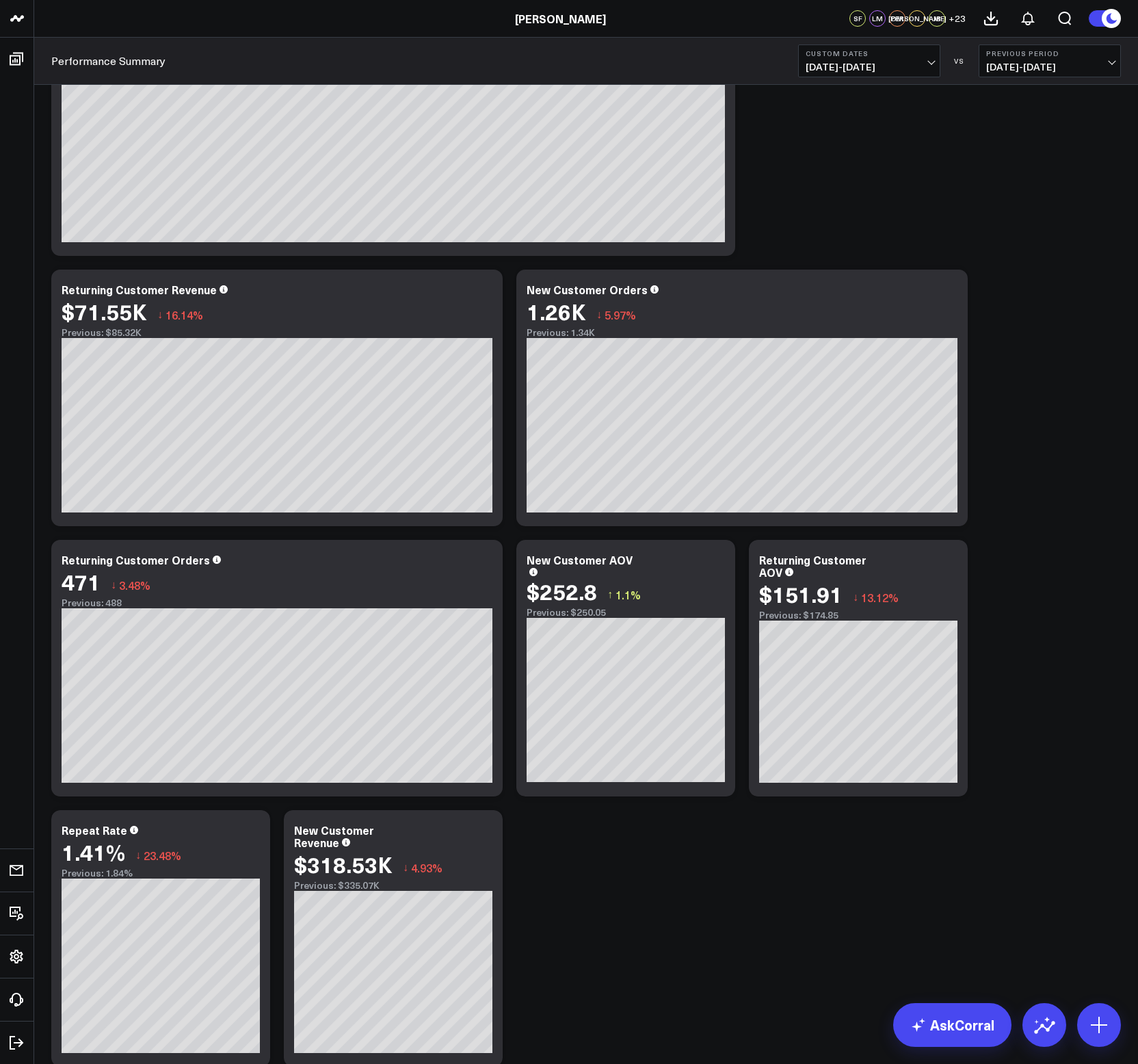
scroll to position [1174, 0]
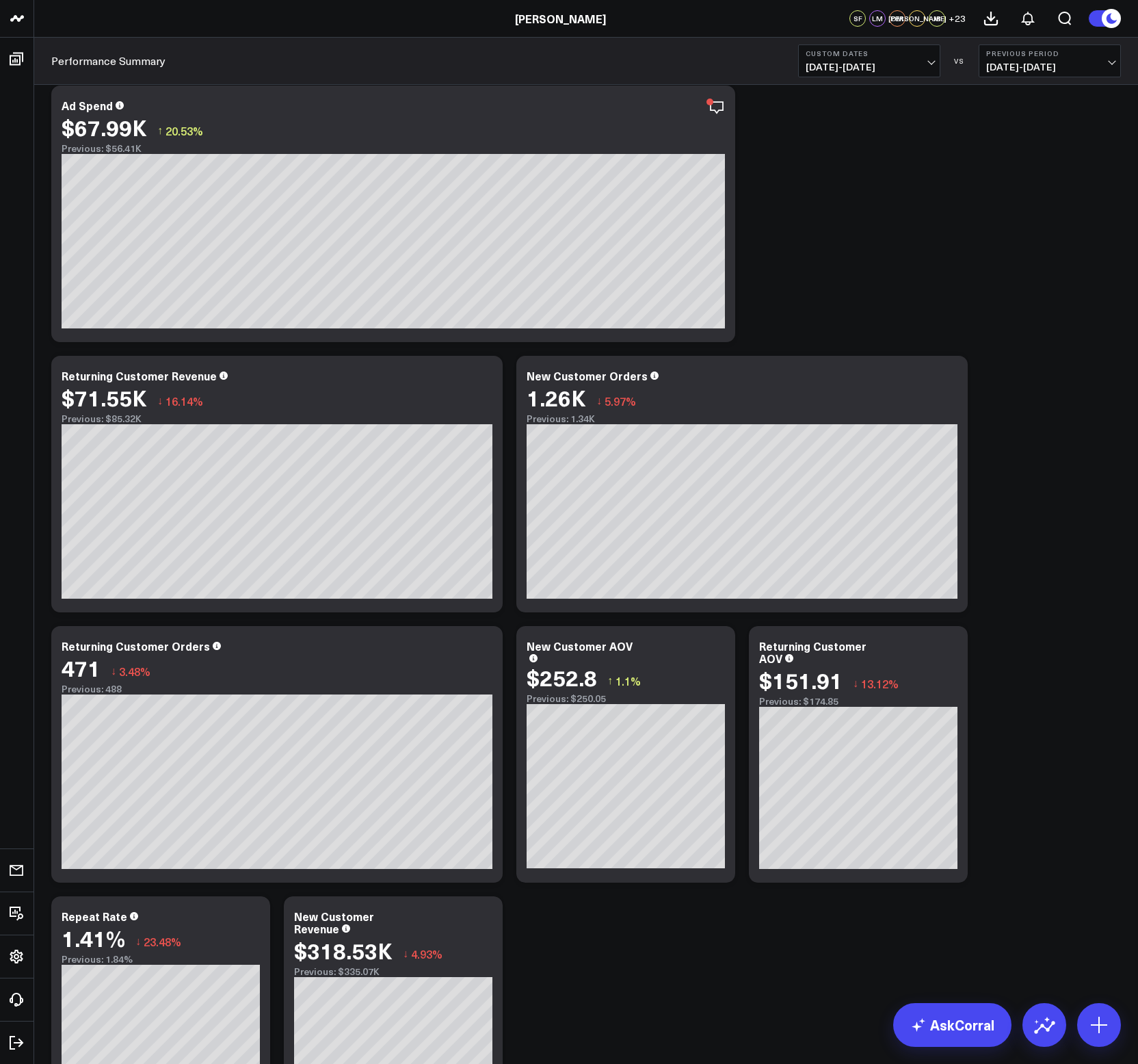
click at [843, 67] on span "[DATE] - [DATE]" at bounding box center [869, 67] width 127 height 11
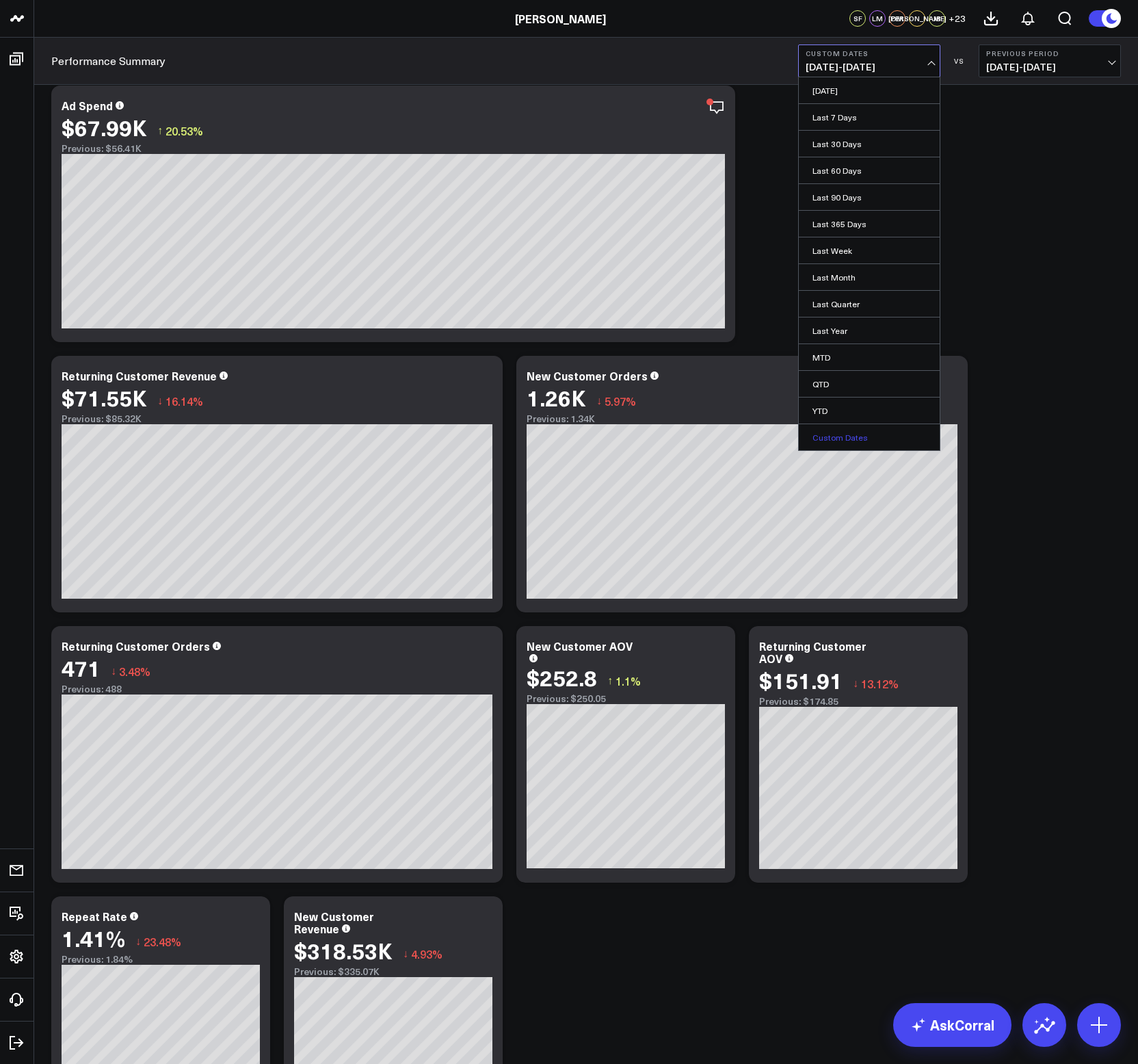
click at [831, 433] on link "Custom Dates" at bounding box center [869, 437] width 141 height 26
select select "8"
select select "2025"
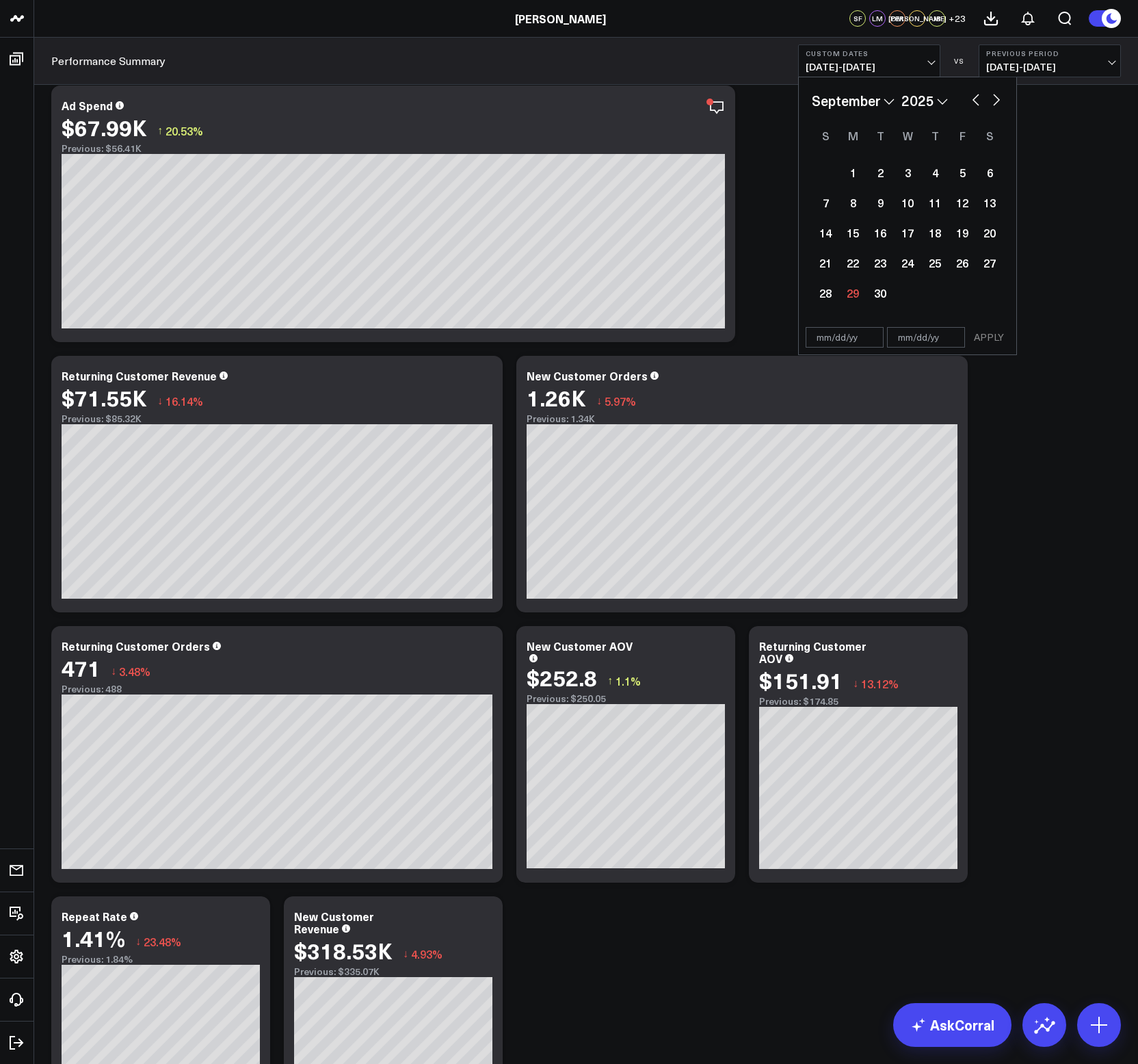
click at [944, 98] on select "2026 2025 2024 2023 2022 2021 2020 2019 2018 2017 2016 2015 2014 2013 2012 2011…" at bounding box center [925, 100] width 46 height 20
select select "8"
select select "2024"
click at [975, 100] on button "button" at bounding box center [975, 98] width 13 height 16
select select "7"
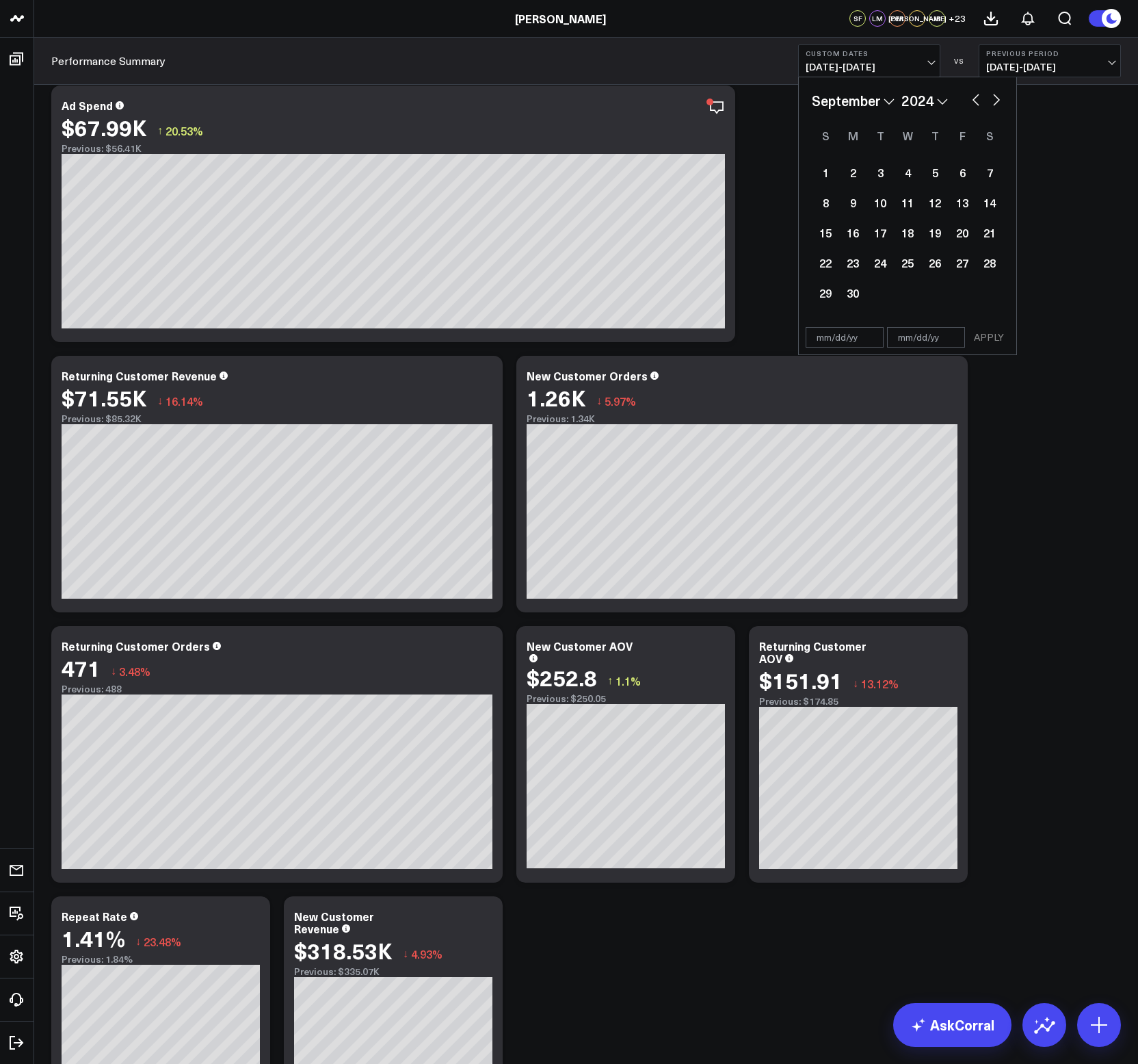
select select "2024"
click at [854, 286] on div "26" at bounding box center [852, 293] width 27 height 27
type input "[DATE]"
select select "7"
select select "2024"
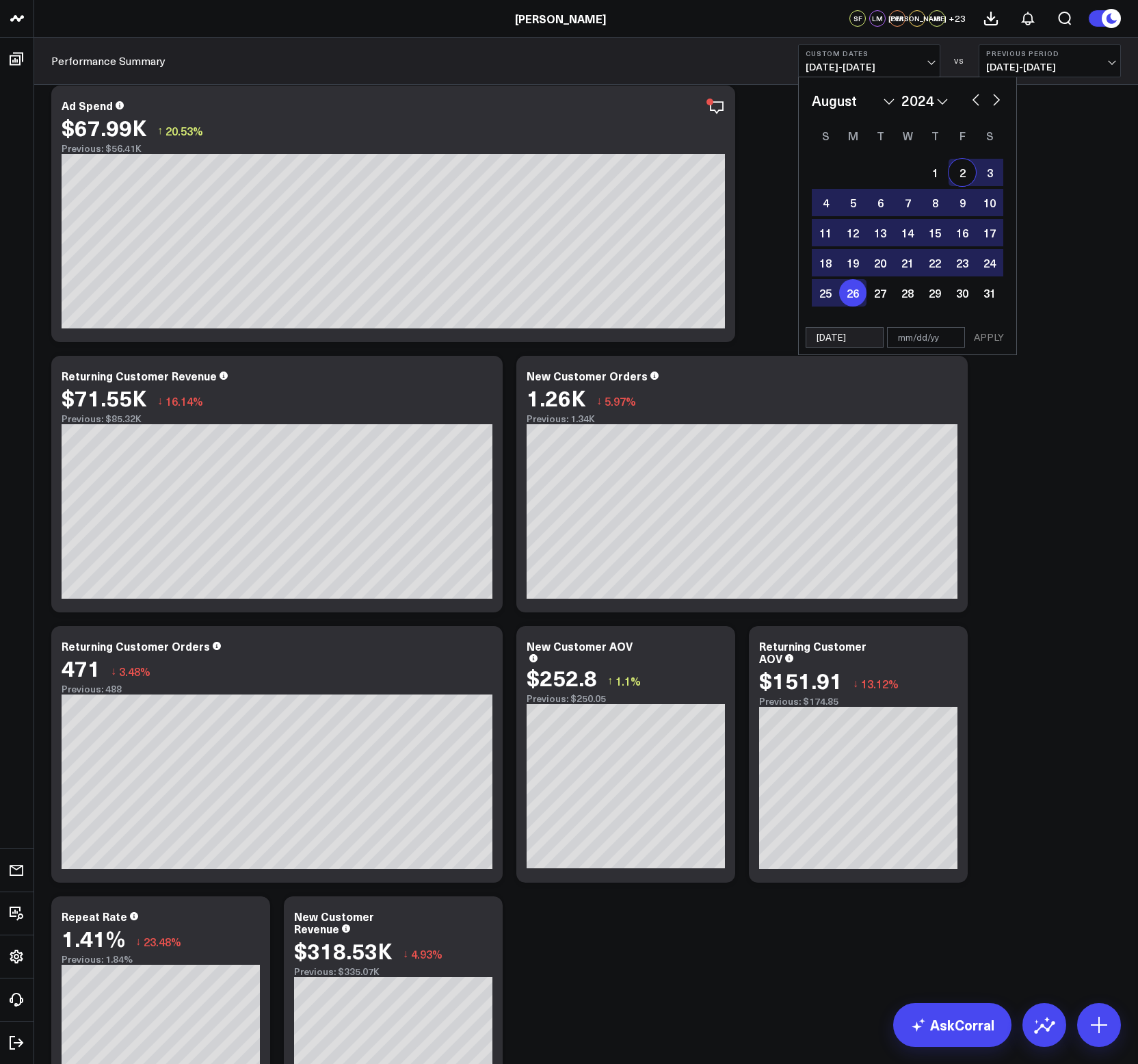
click at [993, 105] on button "button" at bounding box center [996, 98] width 13 height 16
select select "8"
select select "2024"
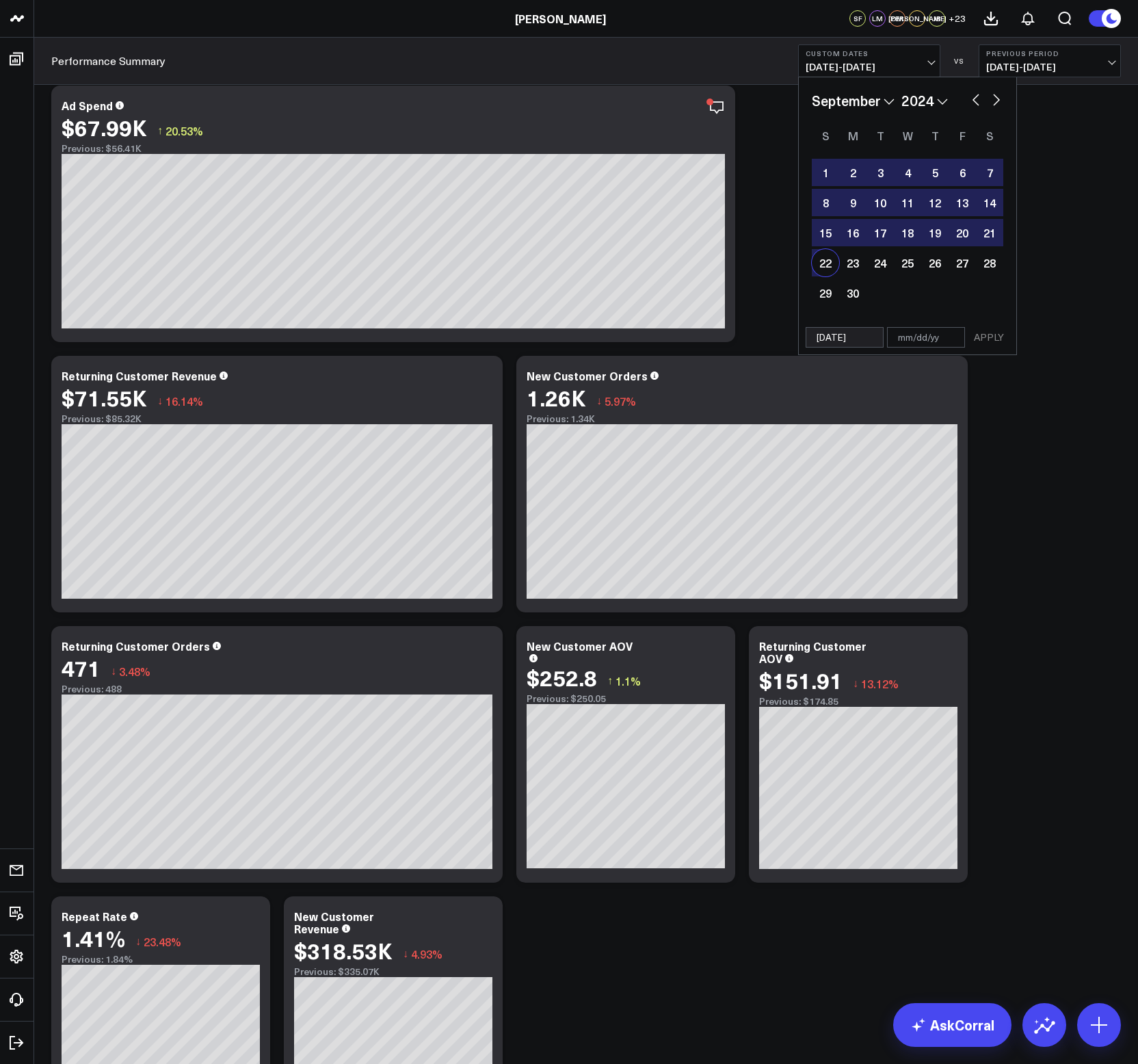
click at [827, 269] on div "22" at bounding box center [825, 262] width 27 height 27
type input "[DATE]"
select select "8"
select select "2024"
click at [990, 336] on button "APPLY" at bounding box center [989, 337] width 41 height 20
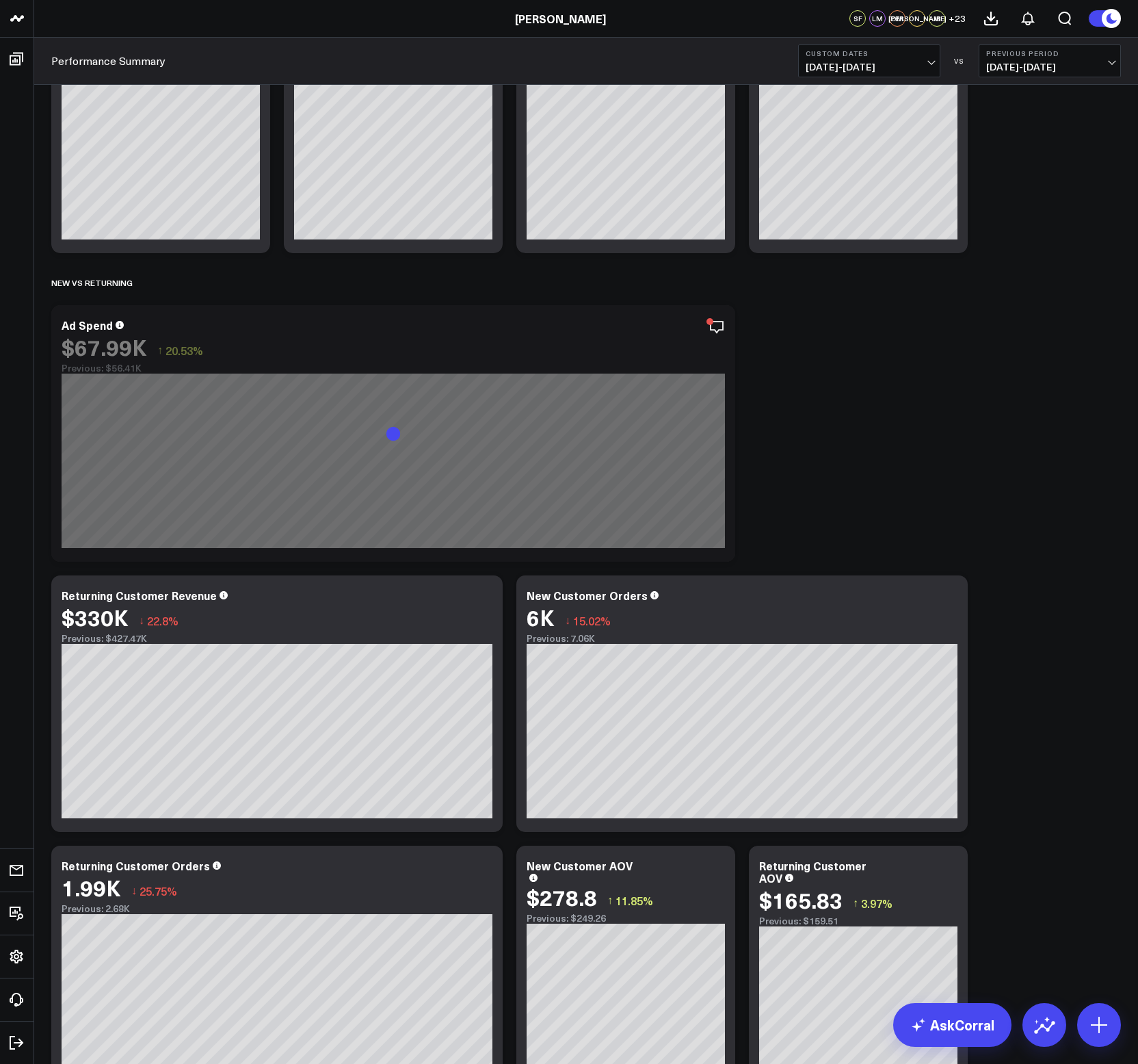
scroll to position [952, 0]
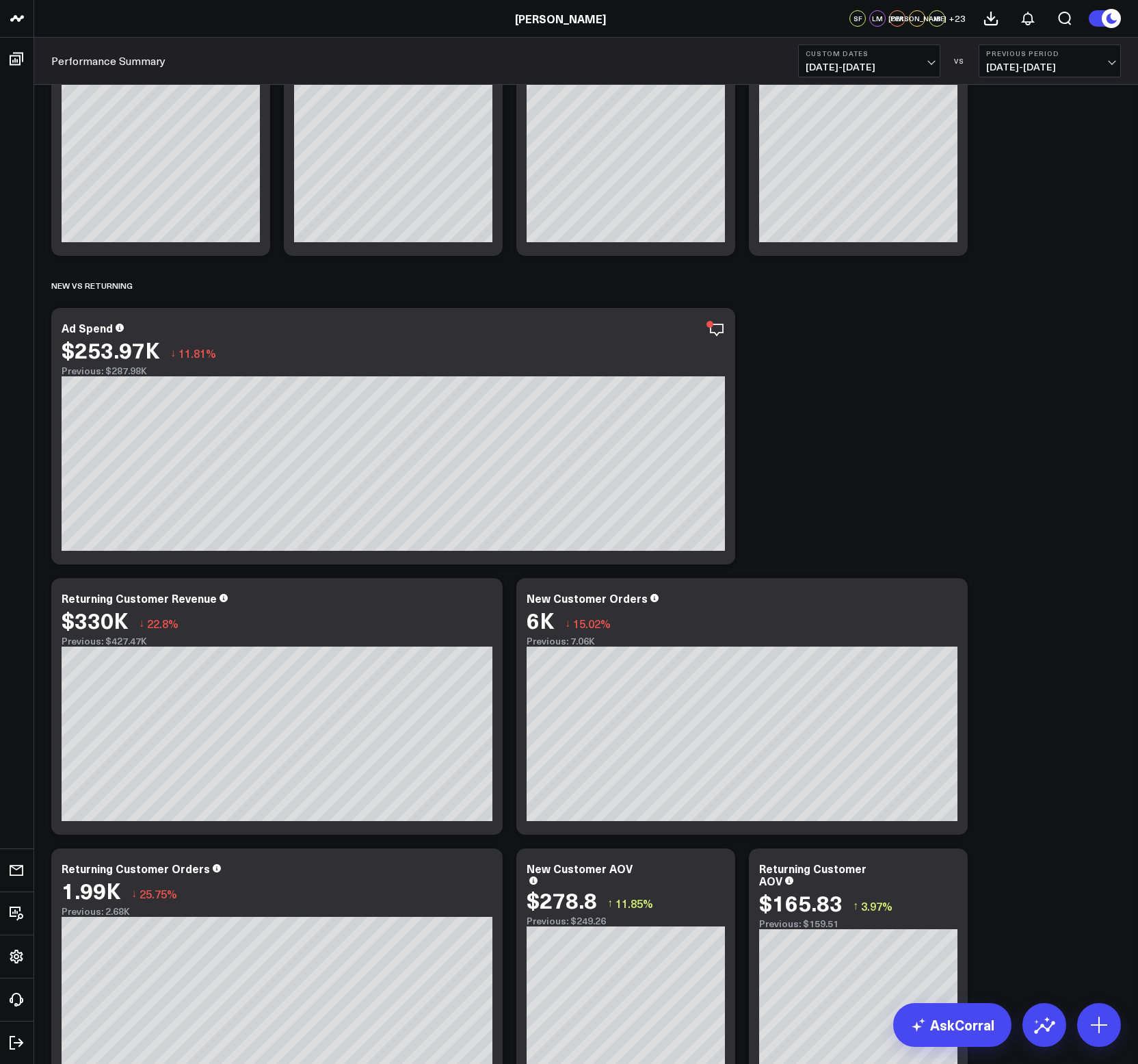
click at [837, 317] on div "Modify via AI Copy link to widget Ask support Remove Create linked copy North S…" at bounding box center [586, 957] width 1083 height 3628
